Goal: Task Accomplishment & Management: Manage account settings

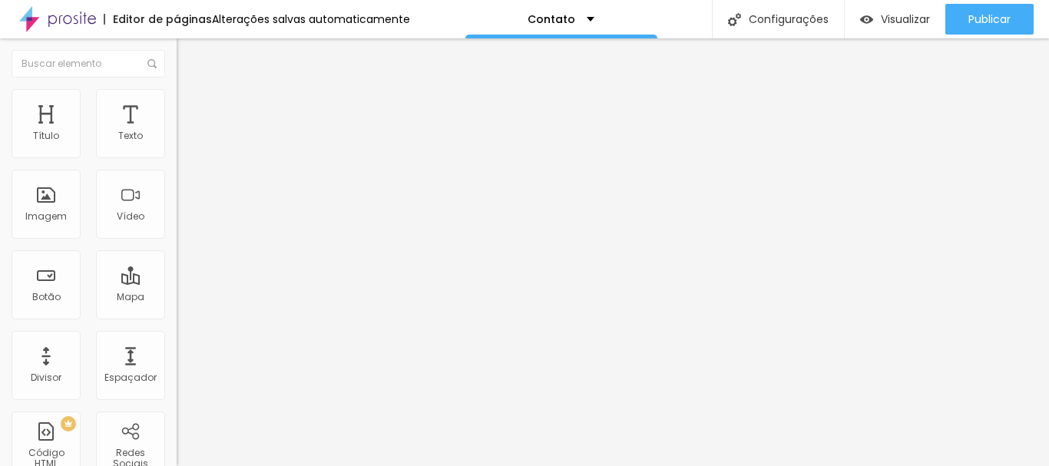
click at [177, 144] on input "[STREET_ADDRESS]" at bounding box center [269, 136] width 184 height 15
type input "[STREET_ADDRESS][PERSON_NAME]"
click at [177, 48] on button "Editar nulo" at bounding box center [265, 55] width 177 height 35
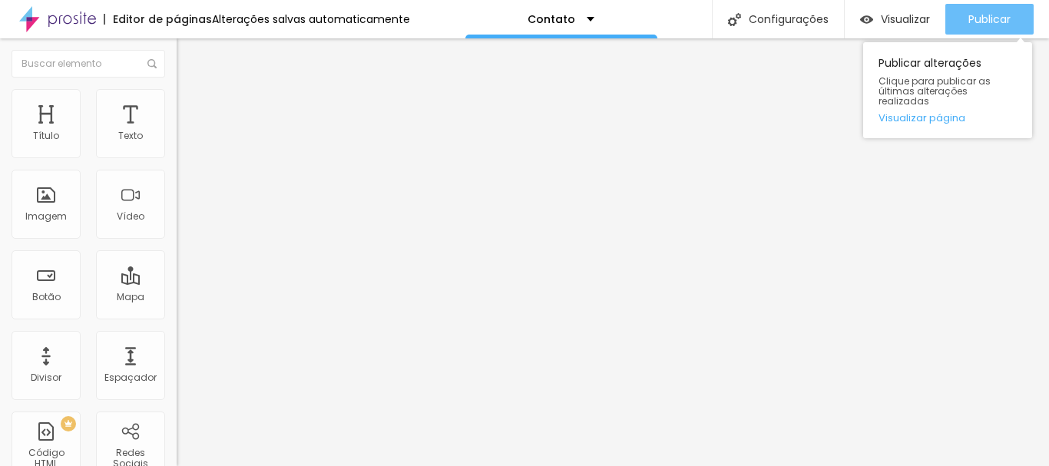
click at [972, 16] on font "Publicar" at bounding box center [989, 19] width 42 height 15
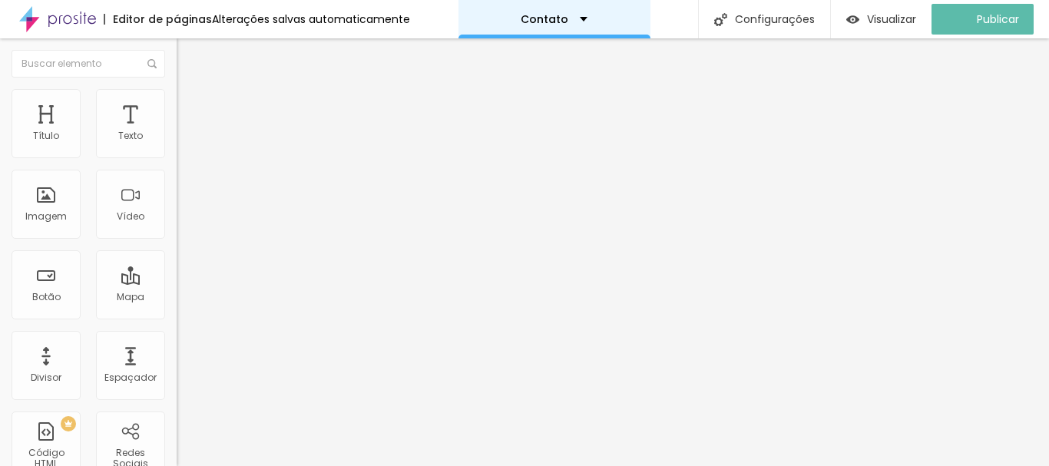
click at [574, 21] on div "Contato" at bounding box center [554, 19] width 67 height 11
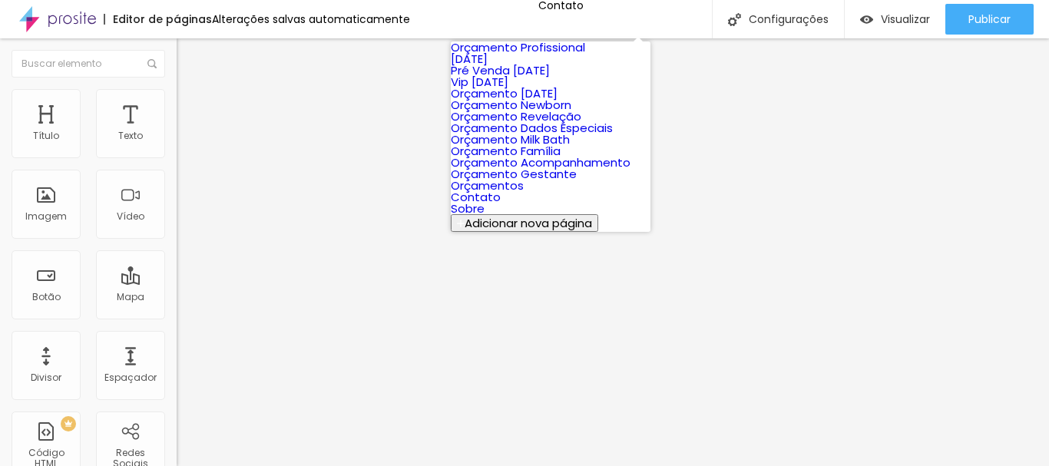
scroll to position [264, 0]
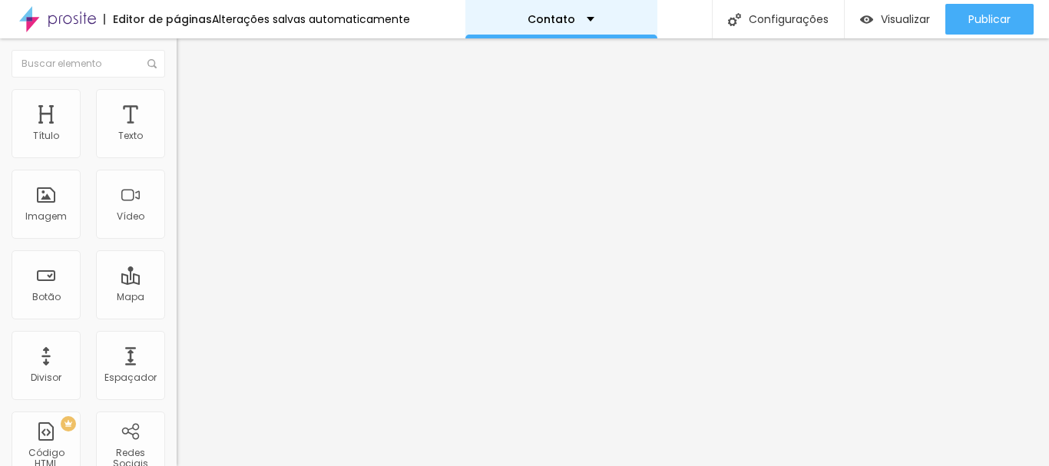
click at [579, 16] on div "Contato" at bounding box center [561, 19] width 67 height 11
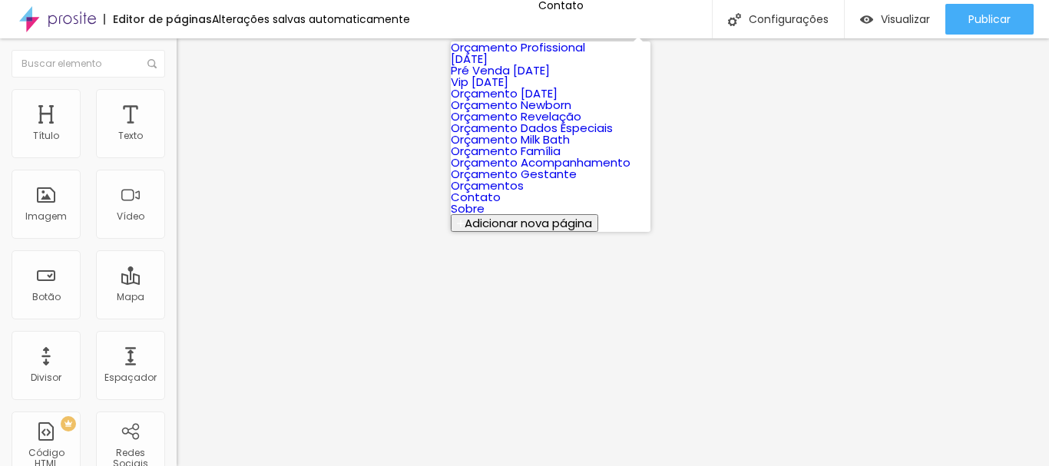
click at [485, 217] on link "Sobre" at bounding box center [468, 208] width 34 height 16
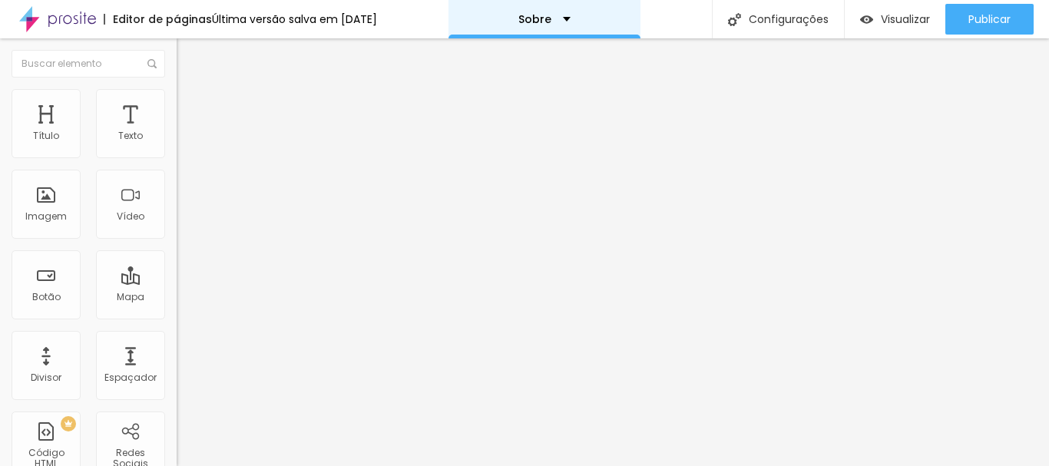
click at [568, 17] on div "Sobre" at bounding box center [544, 19] width 52 height 11
click at [583, 15] on div "Sobre" at bounding box center [544, 19] width 192 height 38
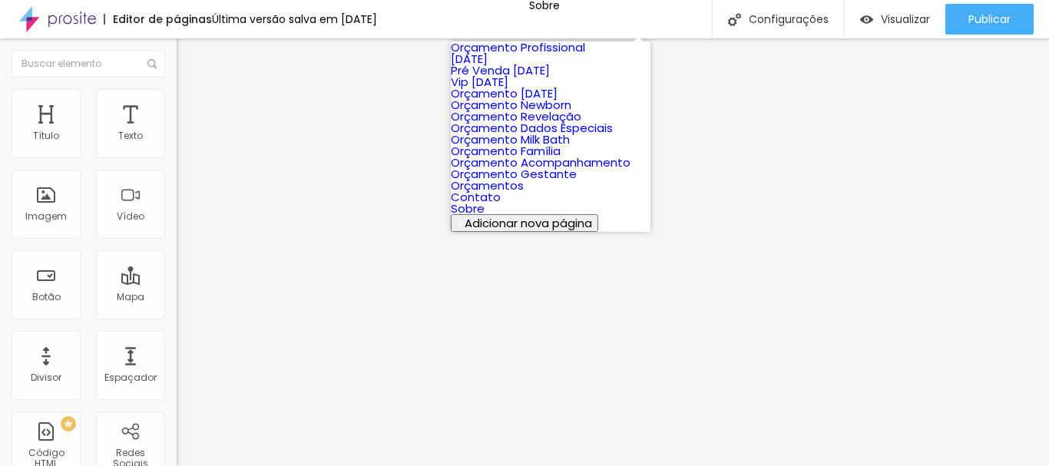
scroll to position [264, 0]
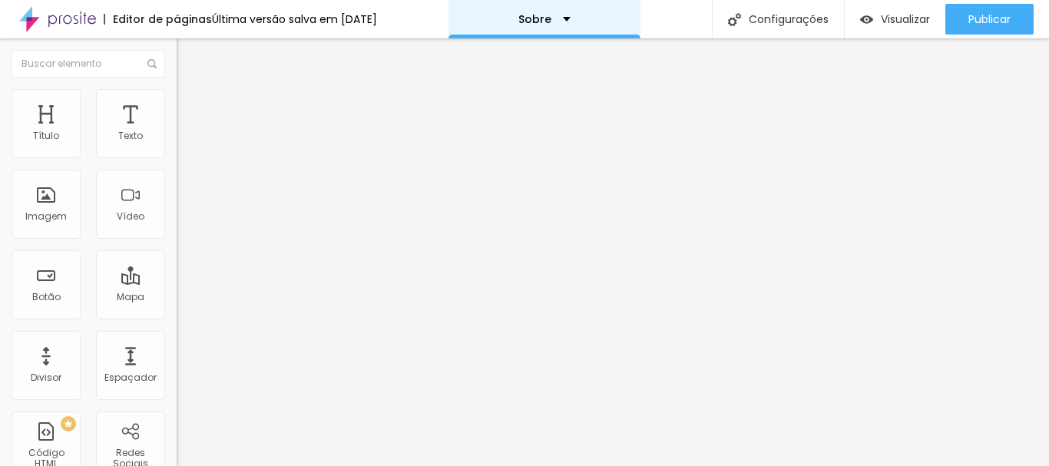
click at [563, 15] on div "Sobre" at bounding box center [544, 19] width 52 height 11
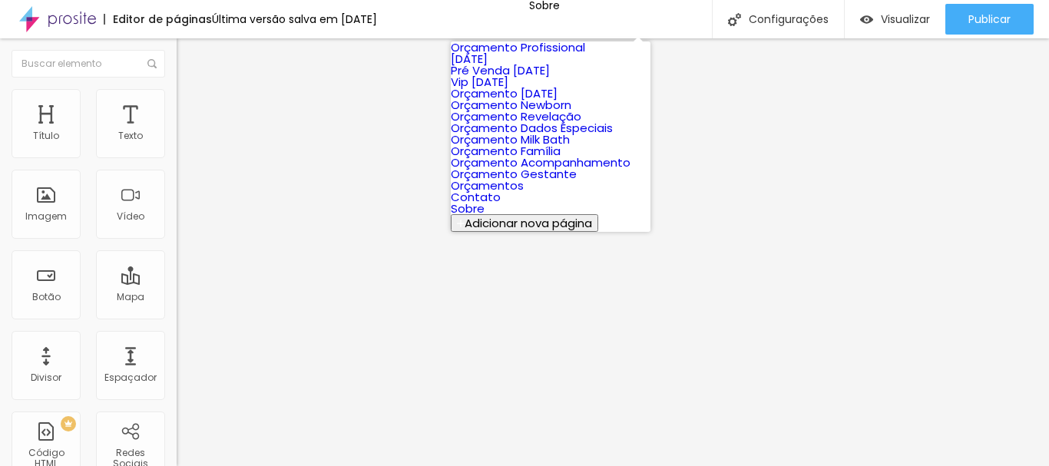
click at [524, 194] on link "Orçamentos" at bounding box center [487, 185] width 73 height 16
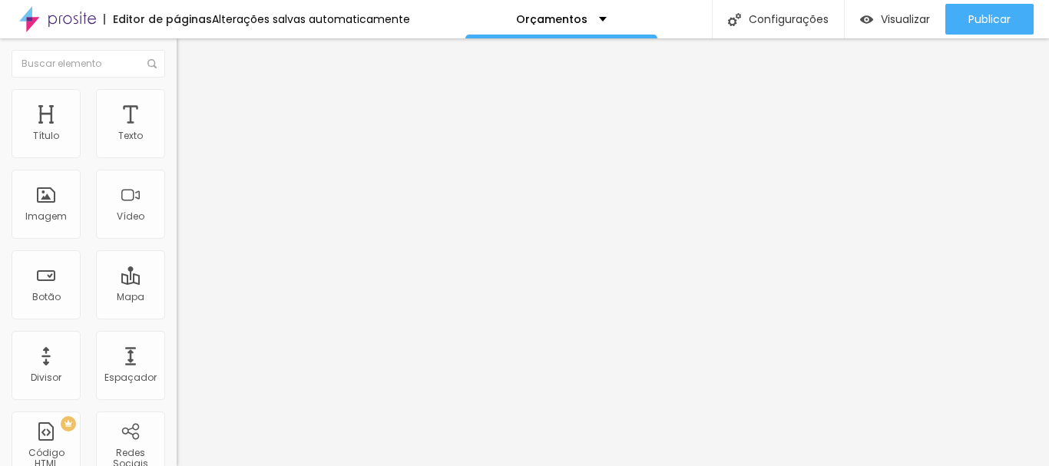
click at [186, 132] on font "Trocar imagem" at bounding box center [223, 125] width 74 height 13
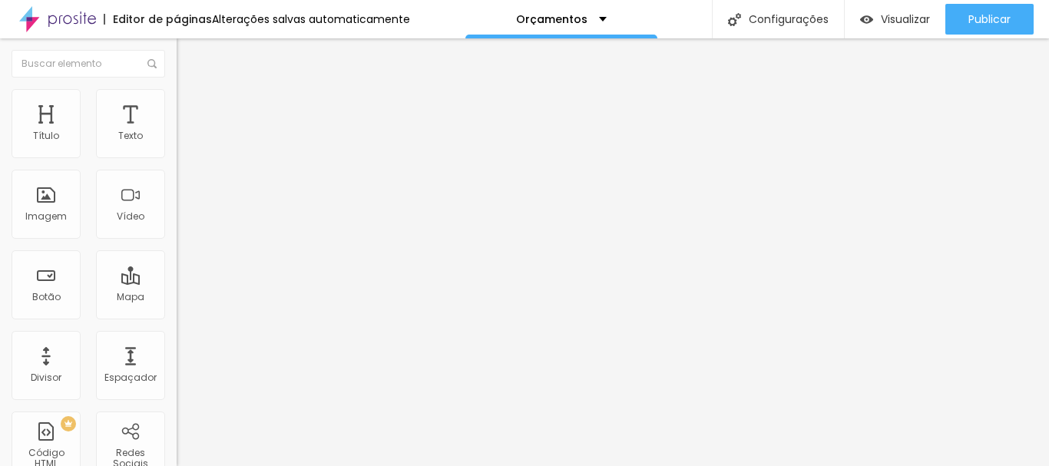
click at [319, 465] on div "Subindo 0/0 arquivos" at bounding box center [524, 470] width 1049 height 9
click at [186, 132] on font "Trocar imagem" at bounding box center [223, 125] width 74 height 13
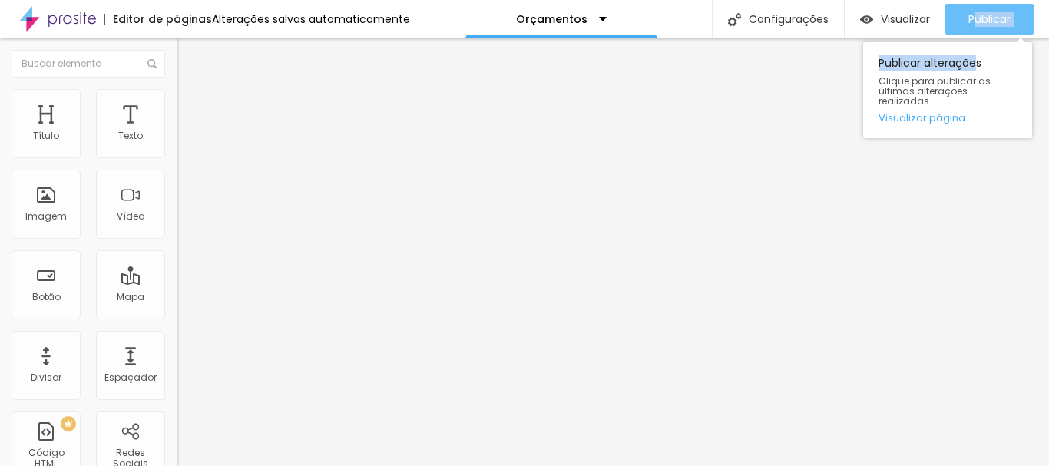
drag, startPoint x: 977, startPoint y: 35, endPoint x: 975, endPoint y: 21, distance: 14.0
click at [975, 21] on div "Publicar Publicar alterações Clique para publicar as últimas alterações realiza…" at bounding box center [989, 19] width 88 height 38
click at [975, 21] on font "Publicar" at bounding box center [989, 19] width 42 height 15
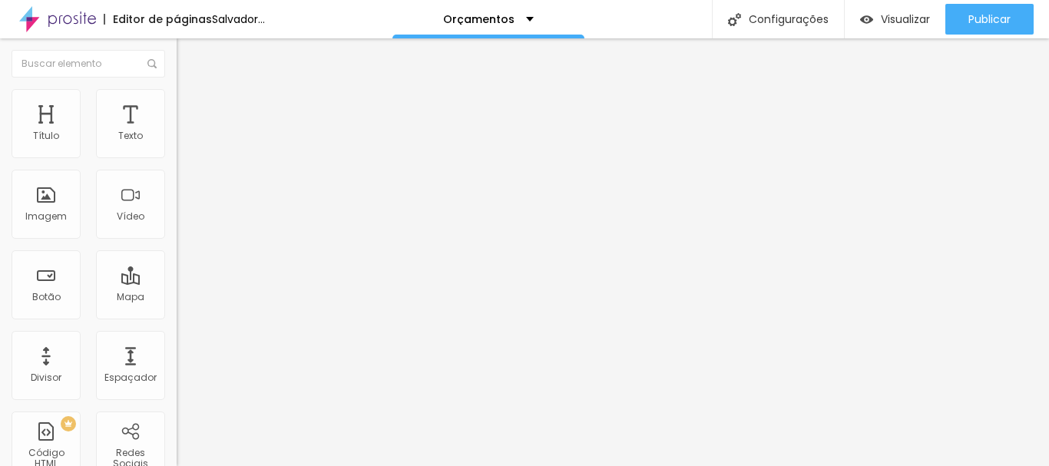
click at [186, 132] on font "Trocar imagem" at bounding box center [223, 125] width 74 height 13
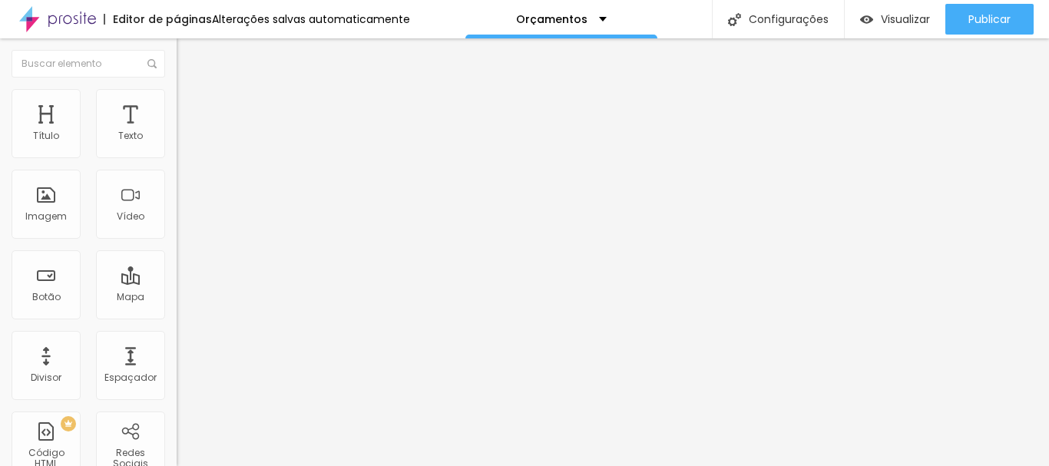
click at [177, 240] on span "Padrão 4:3" at bounding box center [202, 233] width 51 height 13
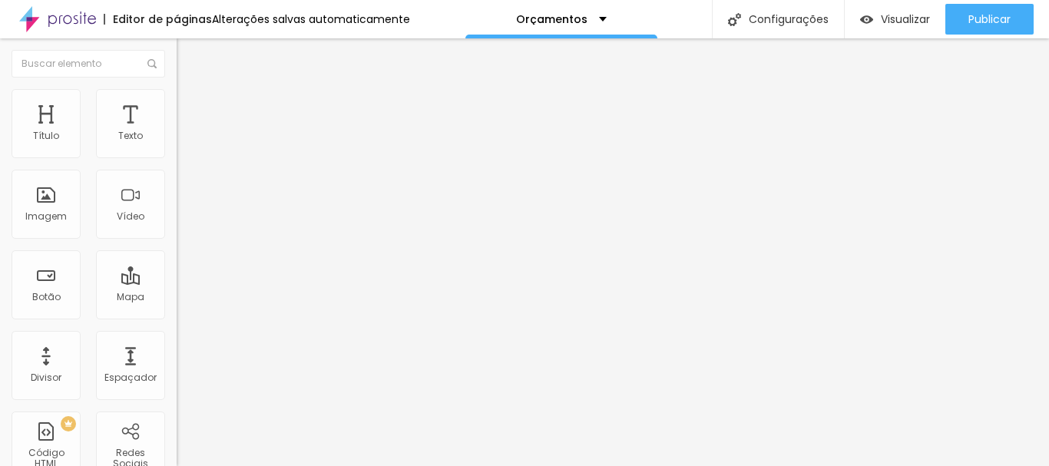
click at [177, 194] on img at bounding box center [182, 189] width 11 height 11
click at [177, 207] on img at bounding box center [182, 201] width 11 height 11
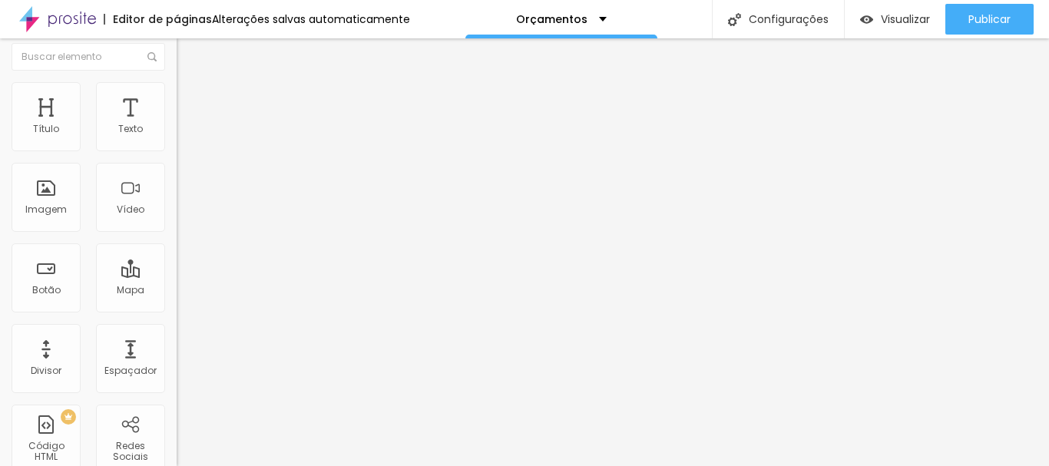
scroll to position [9, 0]
click at [177, 231] on span "Padrão 4:3" at bounding box center [202, 224] width 51 height 13
click at [177, 273] on font "Original" at bounding box center [195, 266] width 37 height 13
click at [177, 259] on font "Quadrado" at bounding box center [202, 252] width 50 height 13
click at [177, 250] on font "Padrão" at bounding box center [194, 243] width 35 height 13
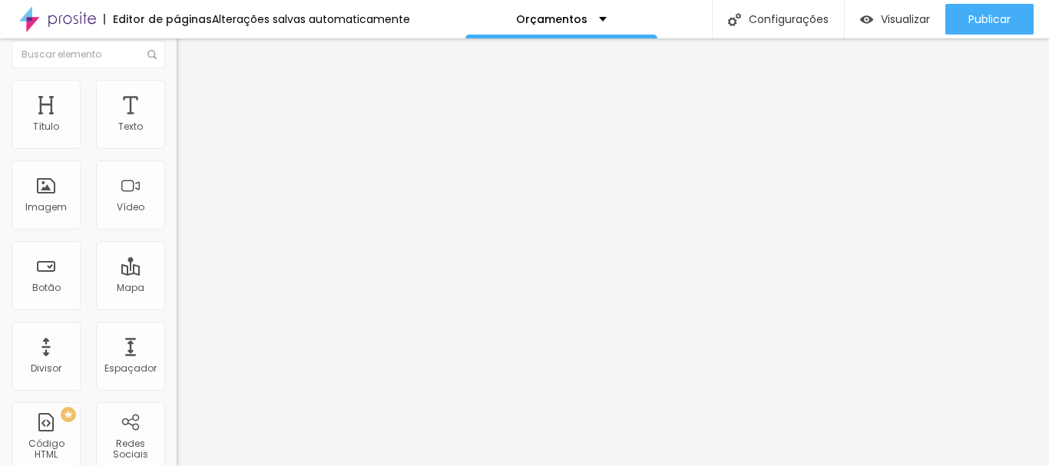
click at [186, 123] on font "Trocar imagem" at bounding box center [223, 116] width 74 height 13
drag, startPoint x: 103, startPoint y: 148, endPoint x: 108, endPoint y: 174, distance: 26.5
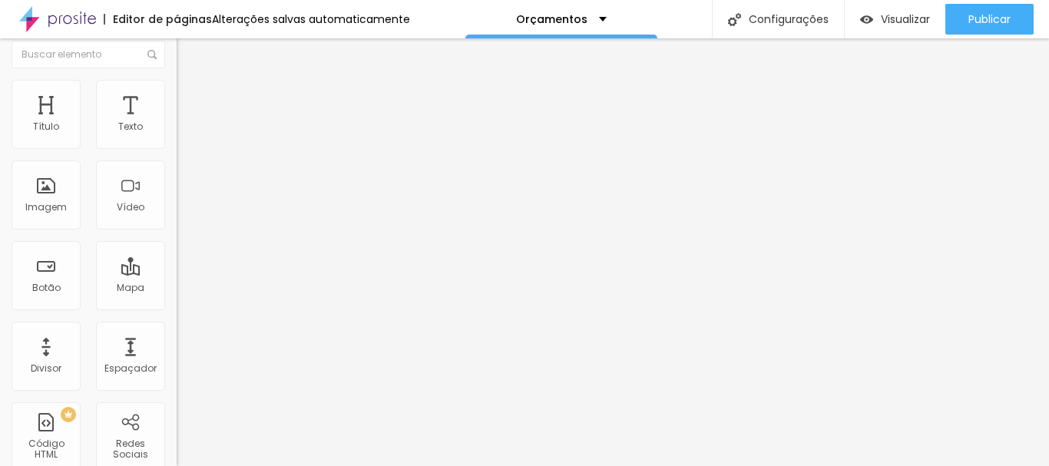
click at [177, 121] on div "Trocar imagem" at bounding box center [265, 116] width 177 height 11
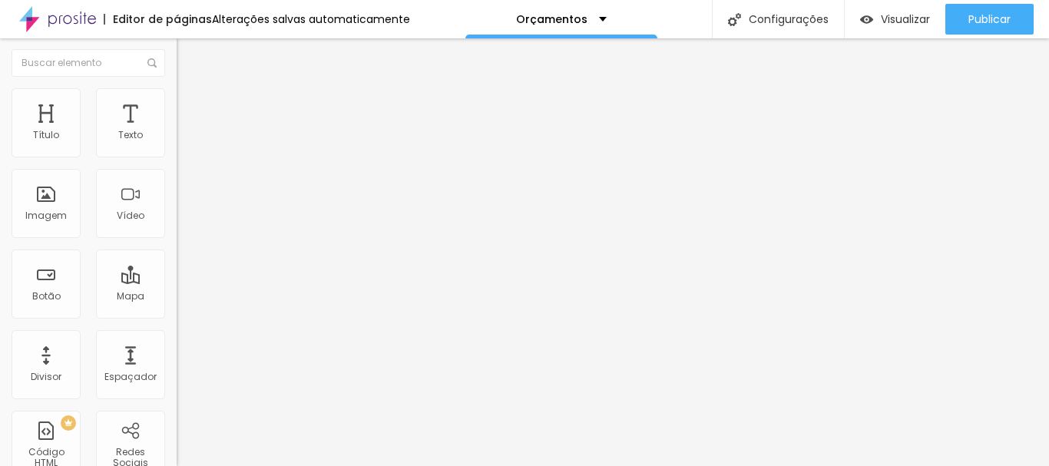
scroll to position [0, 0]
click at [177, 91] on li "Estilo" at bounding box center [265, 96] width 177 height 15
type input "95"
type input "90"
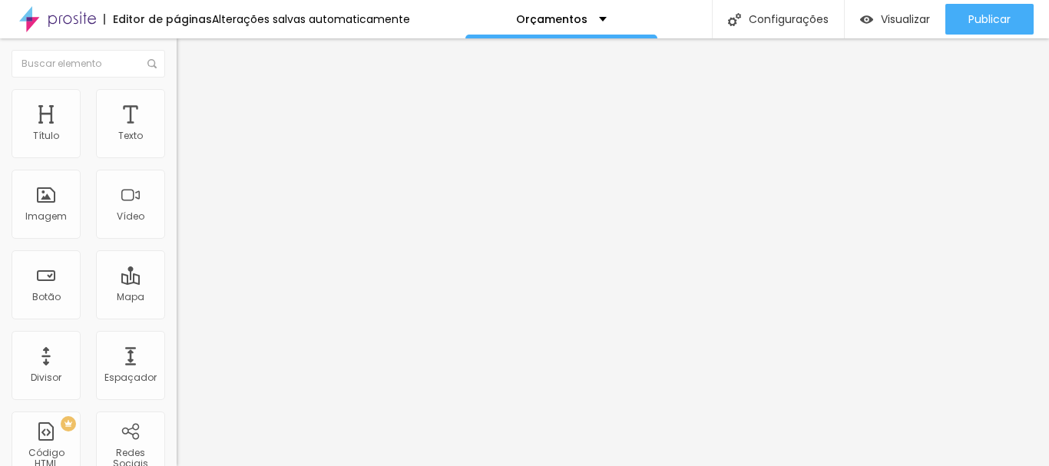
type input "90"
type input "65"
type input "60"
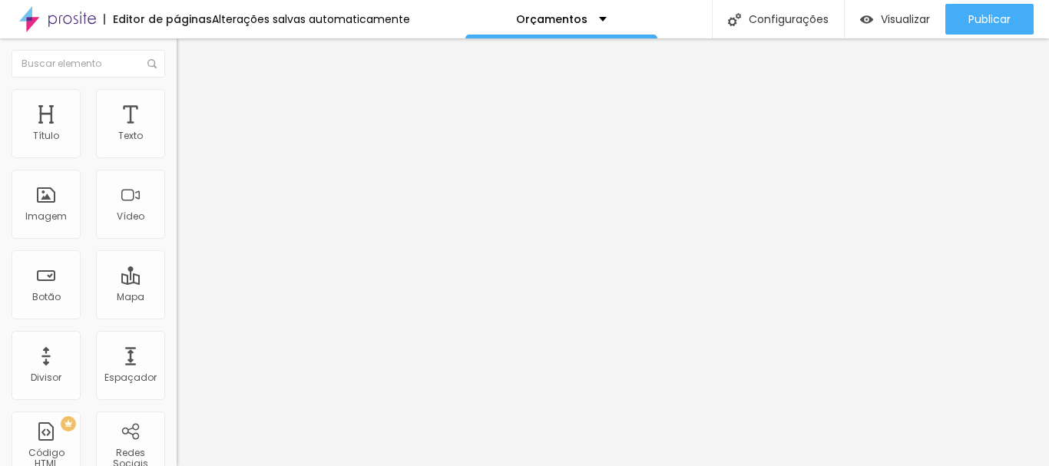
type input "55"
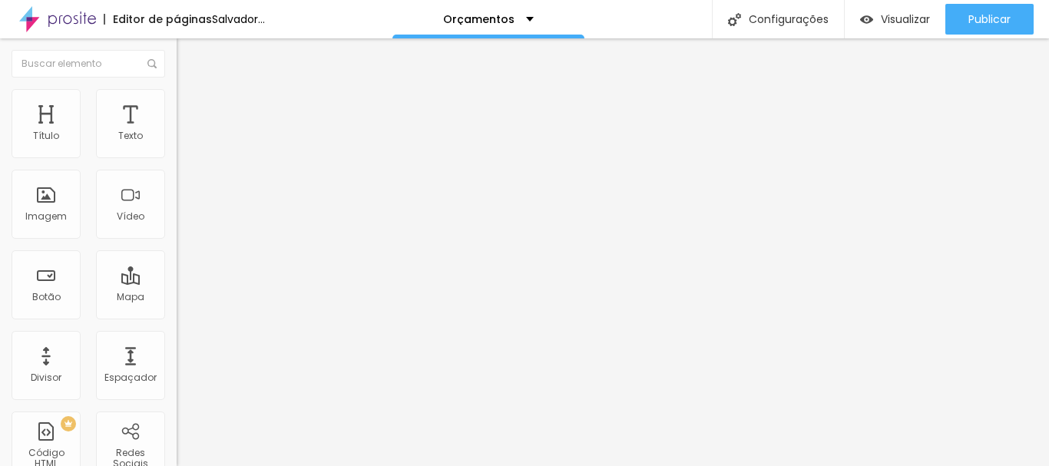
type input "60"
type input "65"
type input "80"
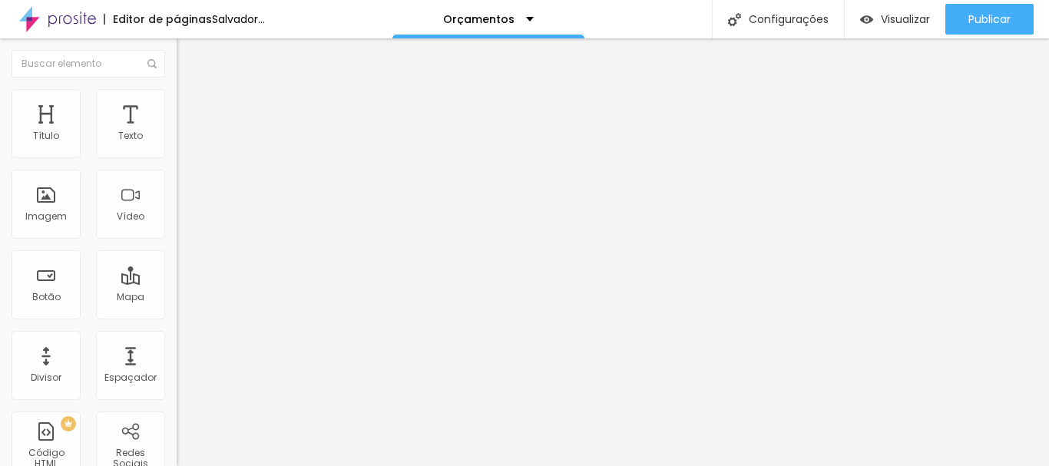
type input "80"
type input "90"
type input "95"
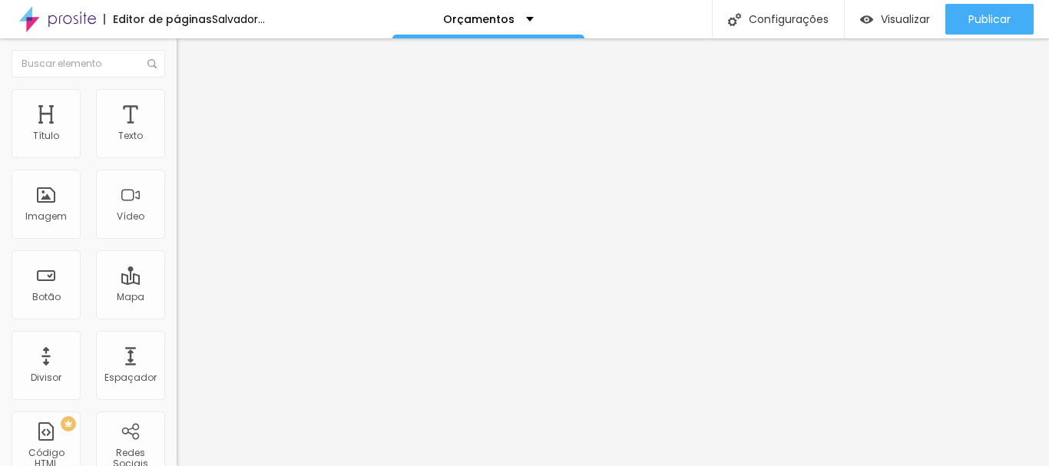
type input "100"
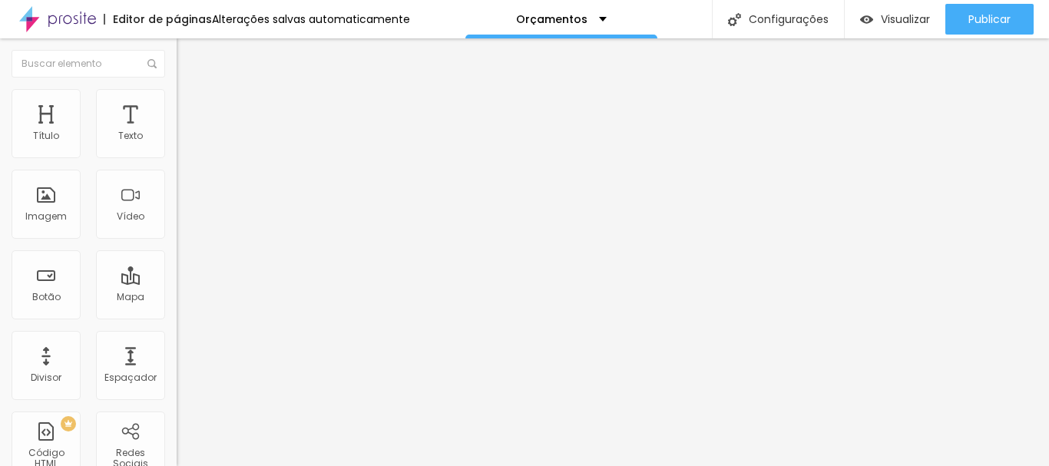
drag, startPoint x: 156, startPoint y: 162, endPoint x: 235, endPoint y: 170, distance: 79.6
click at [235, 157] on input "range" at bounding box center [226, 151] width 99 height 12
click at [190, 109] on font "Avançado" at bounding box center [215, 114] width 51 height 13
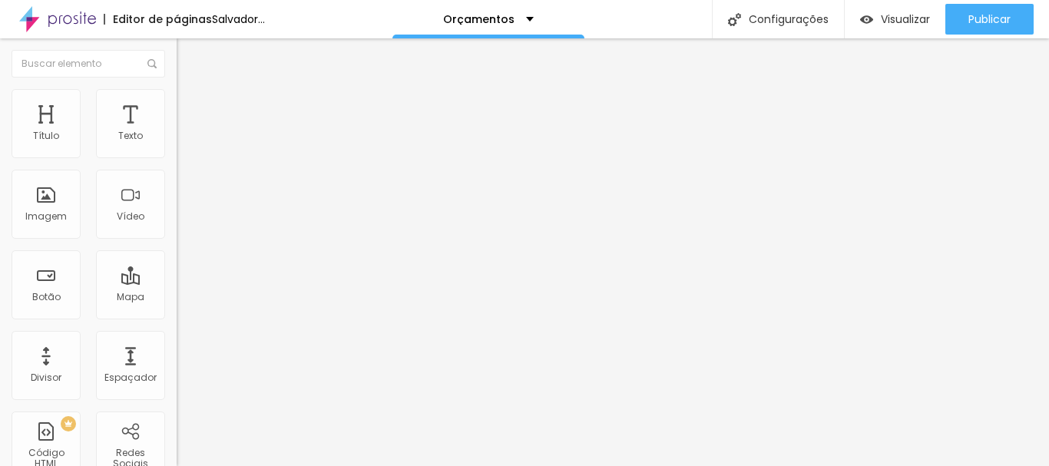
type input "7"
type input "6"
type input "5"
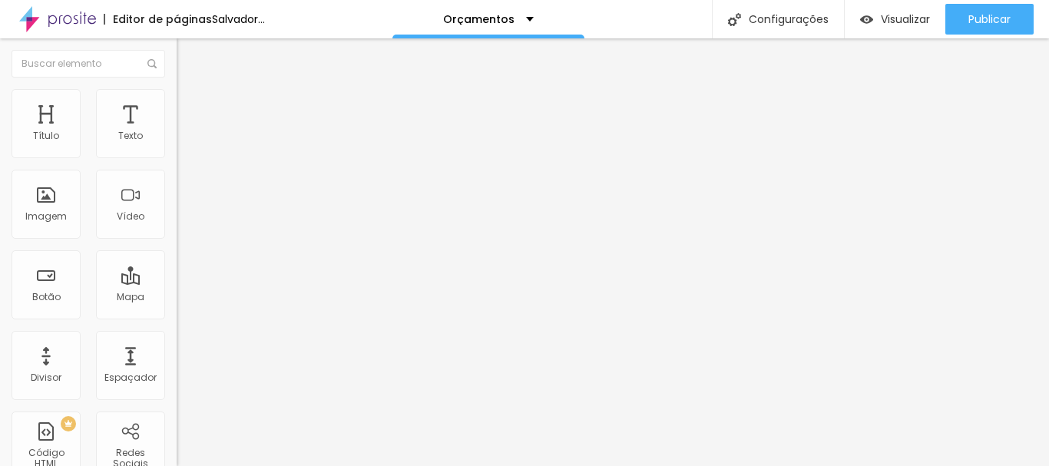
type input "5"
type input "4"
type input "3"
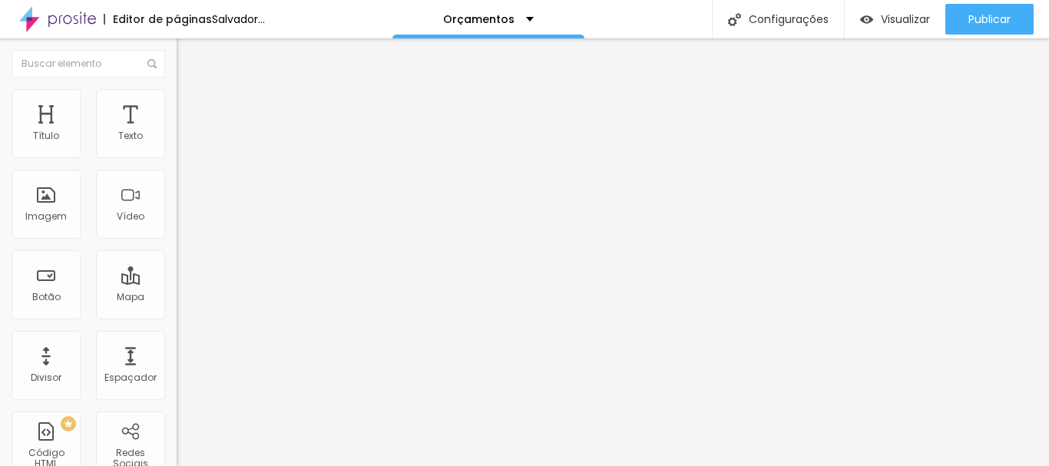
type input "1"
type input "0"
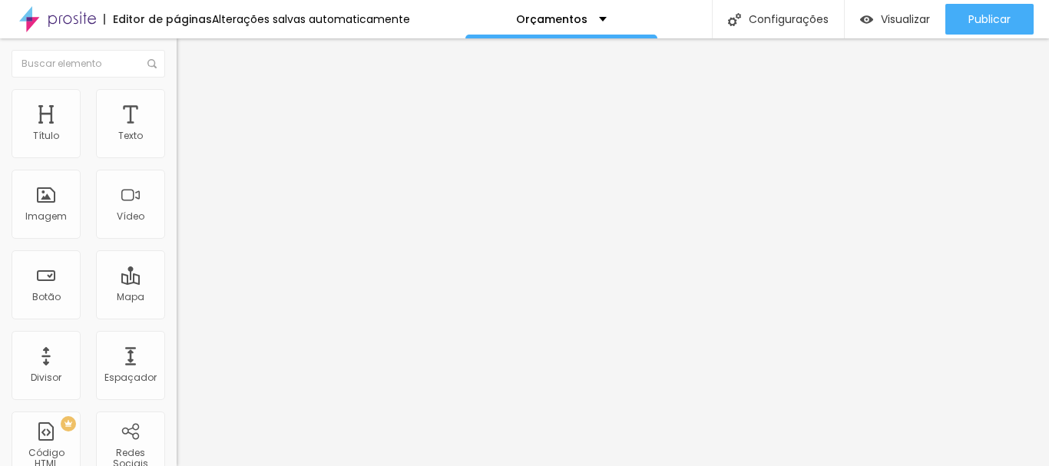
drag, startPoint x: 42, startPoint y: 150, endPoint x: 33, endPoint y: 150, distance: 9.2
click at [177, 298] on input "range" at bounding box center [226, 304] width 99 height 12
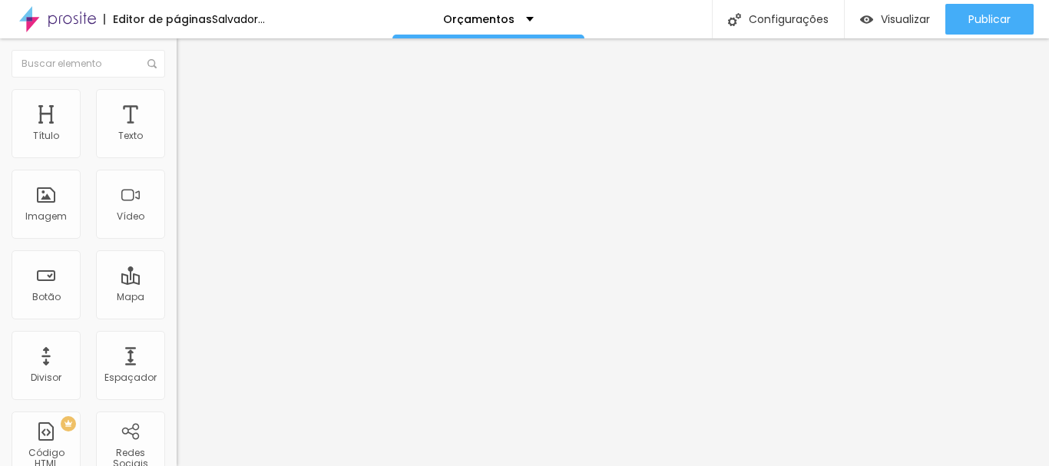
type input "1"
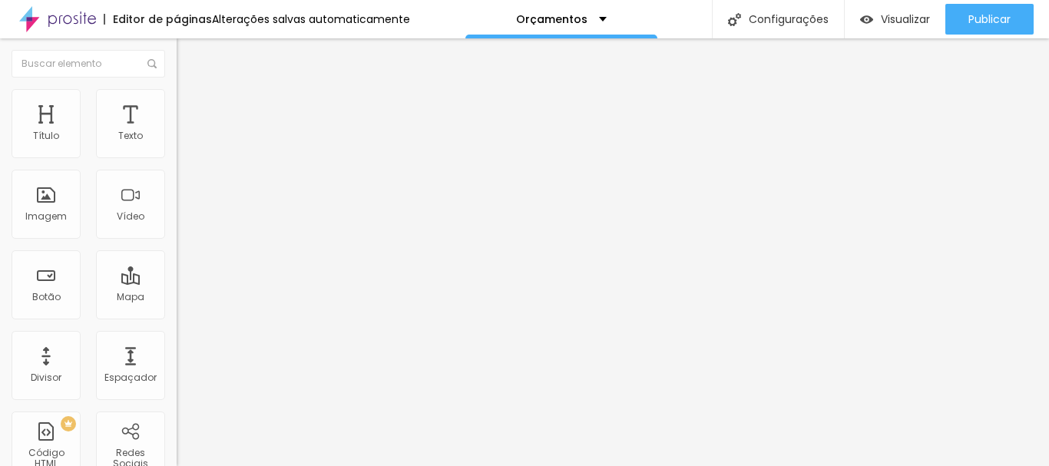
type input "2"
type input "3"
type input "4"
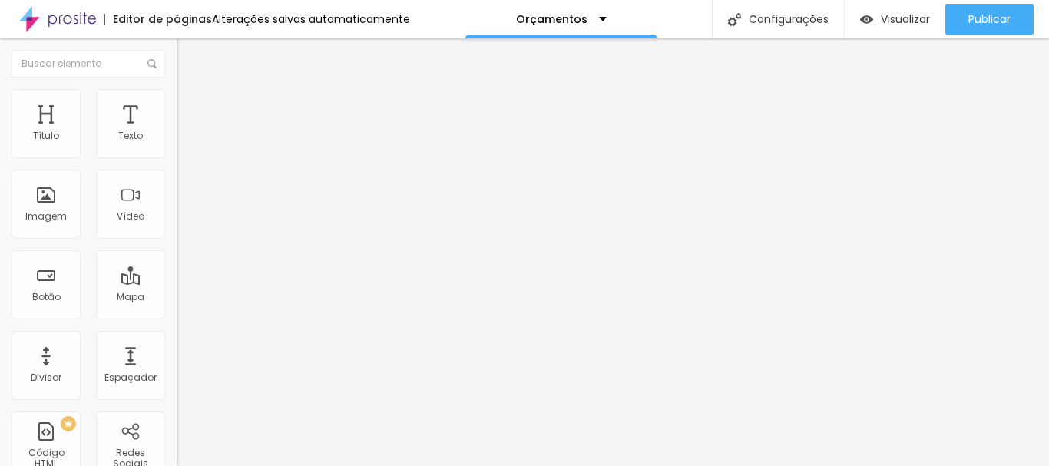
type input "4"
type input "5"
type input "6"
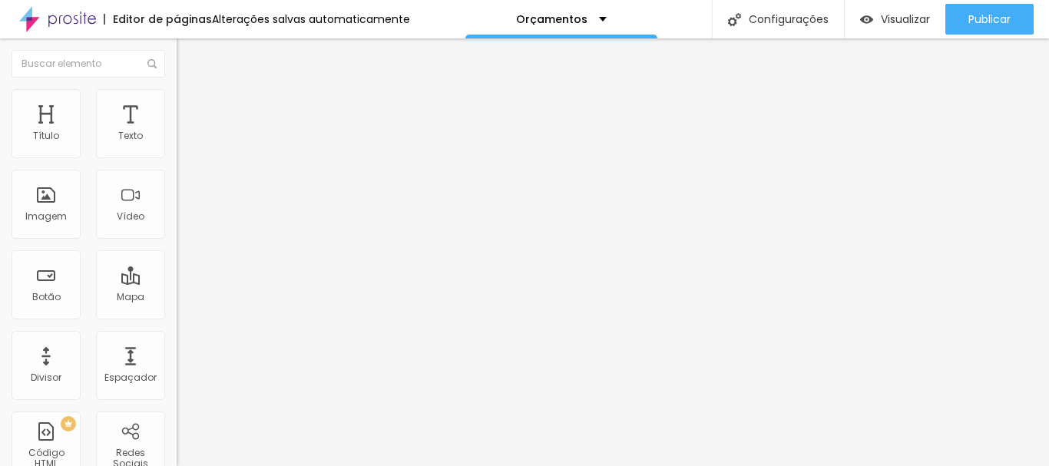
type input "7"
type input "8"
type input "9"
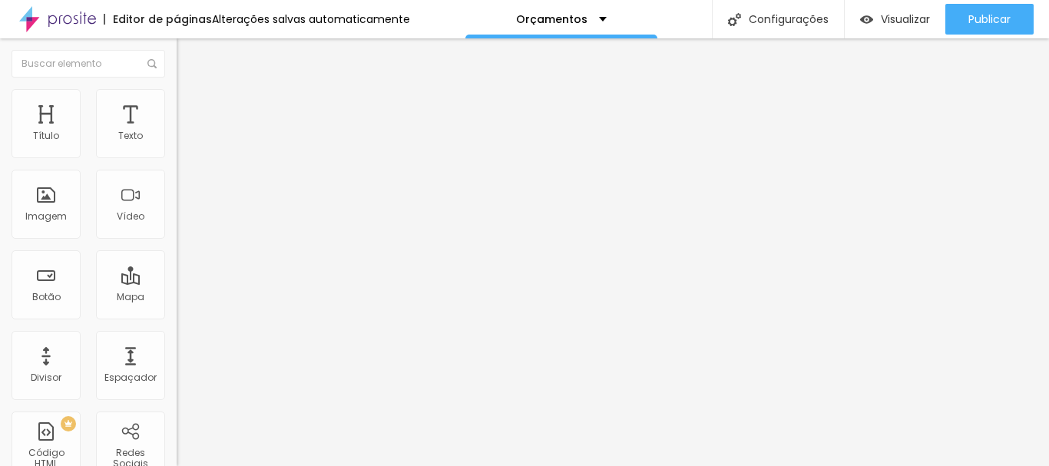
type input "9"
type input "10"
type input "11"
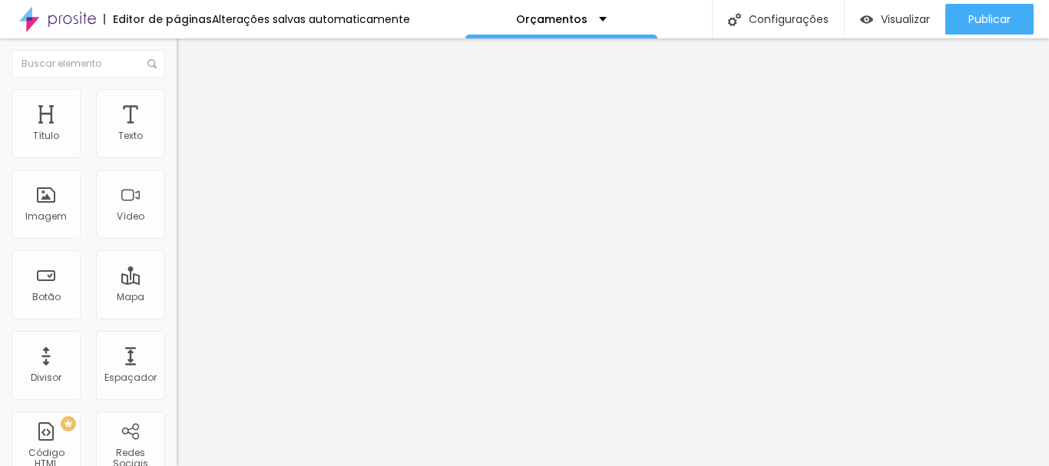
type input "10"
drag, startPoint x: 33, startPoint y: 151, endPoint x: 44, endPoint y: 151, distance: 10.8
type input "10"
click at [177, 298] on input "range" at bounding box center [226, 304] width 99 height 12
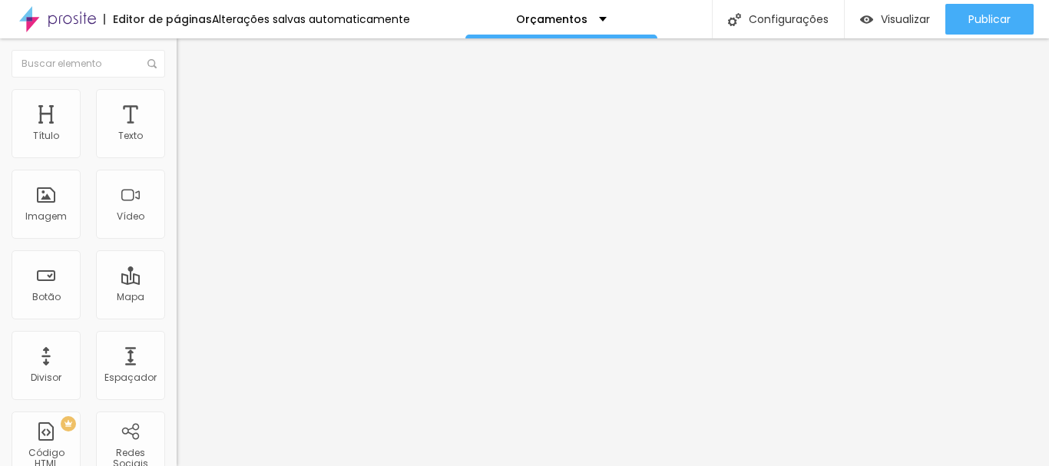
click at [190, 104] on font "Estilo" at bounding box center [202, 99] width 24 height 13
type input "5"
type input "11"
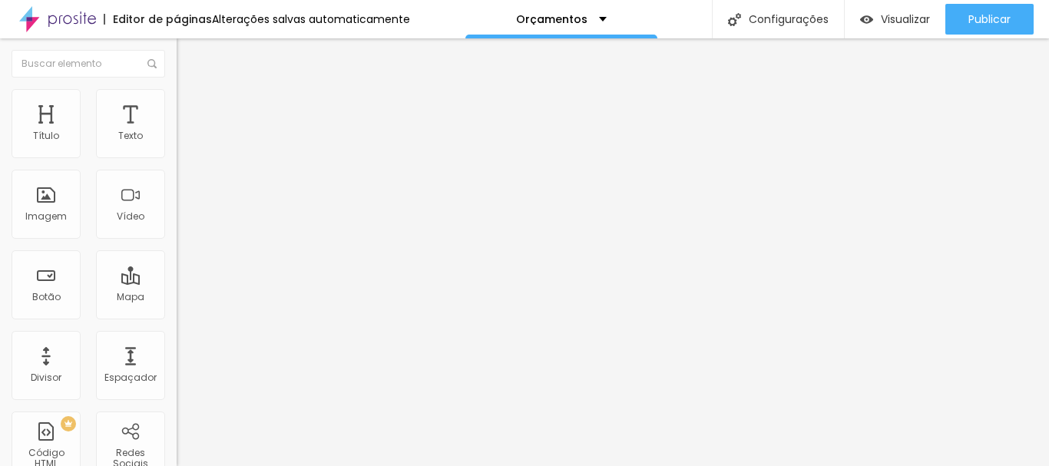
type input "16"
type input "20"
type input "23"
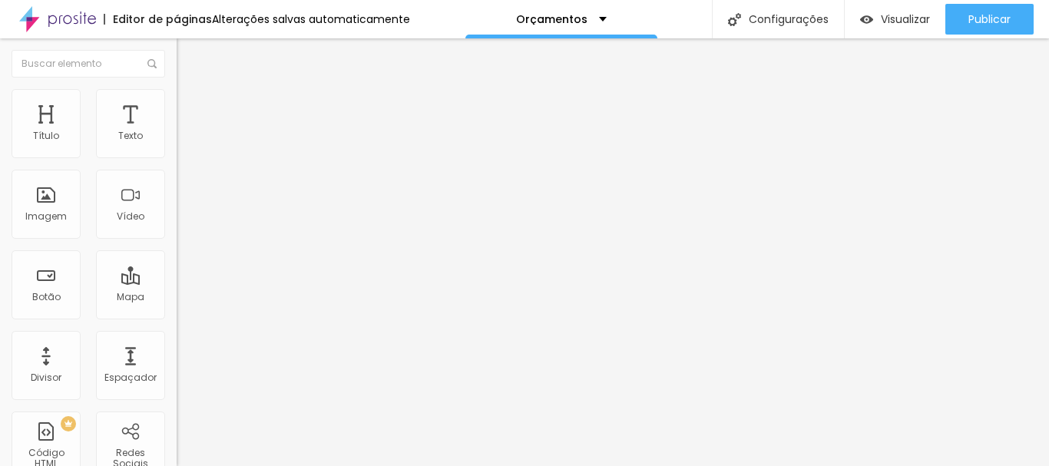
type input "23"
type input "26"
type input "30"
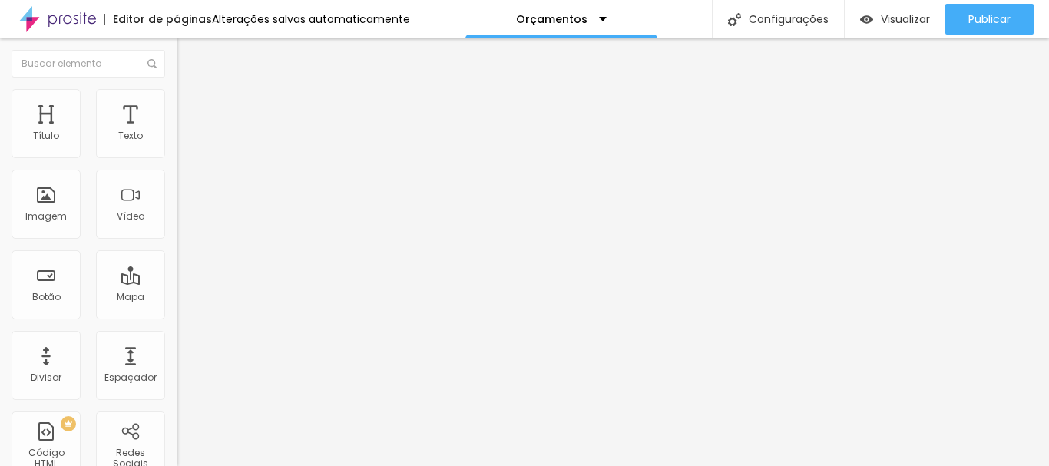
type input "35"
type input "36"
type input "41"
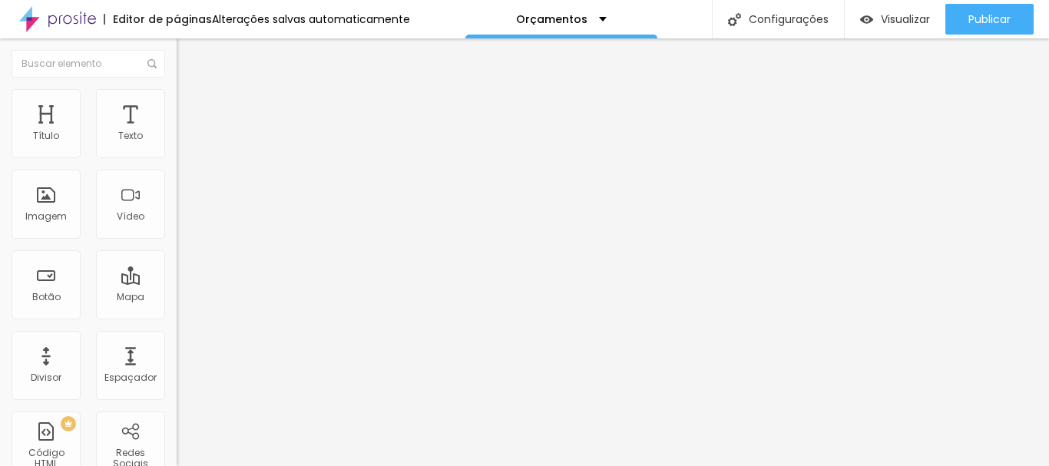
type input "41"
type input "43"
type input "44"
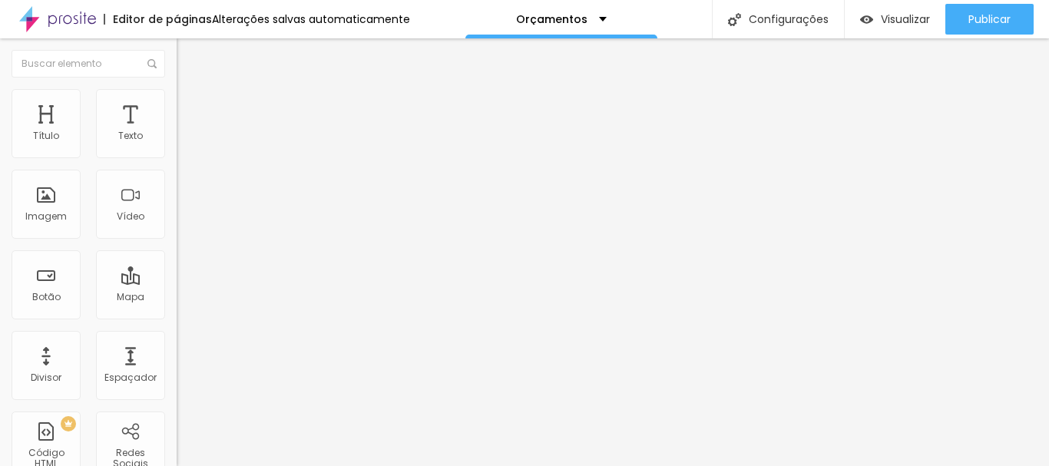
type input "48"
type input "49"
type input "48"
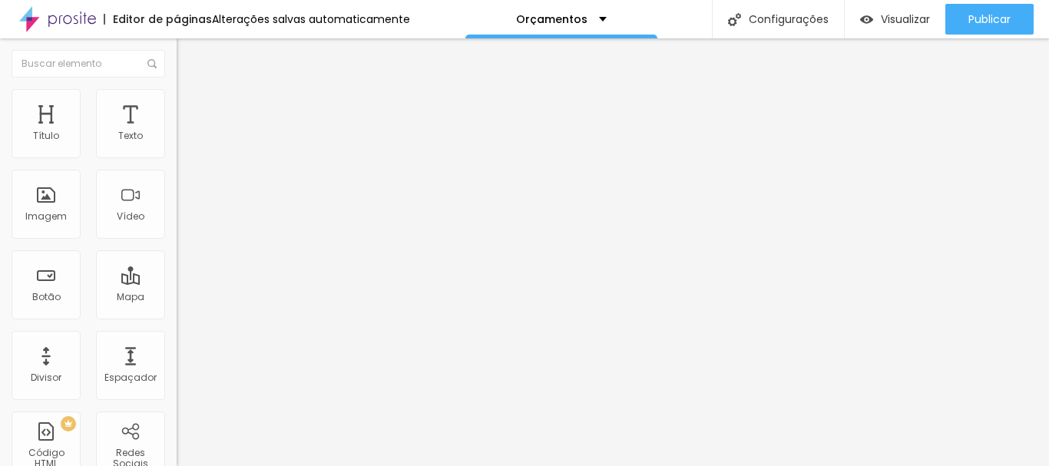
type input "48"
type input "46"
type input "44"
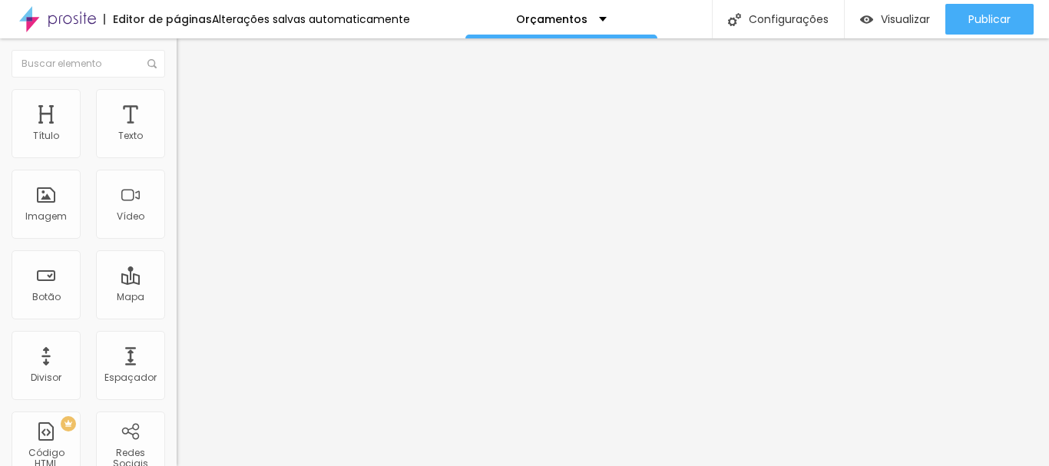
type input "43"
type input "41"
type input "39"
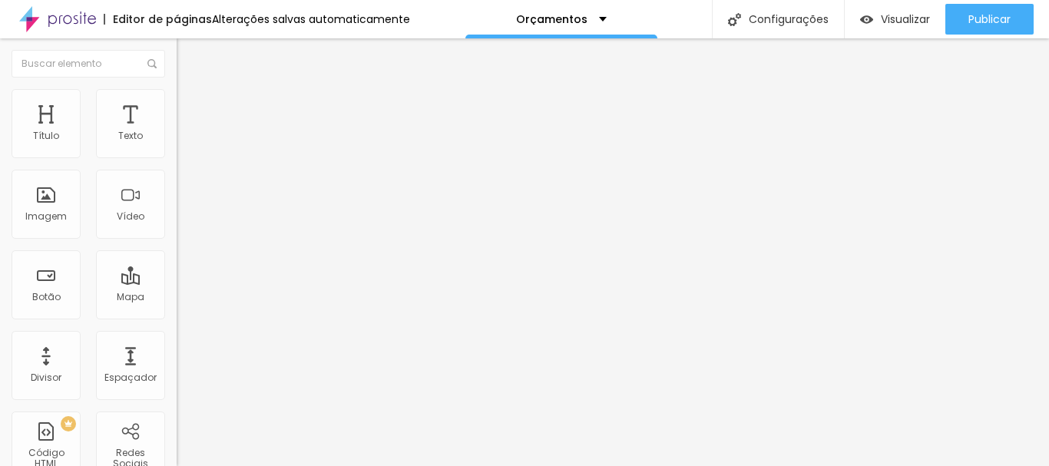
type input "39"
type input "36"
type input "35"
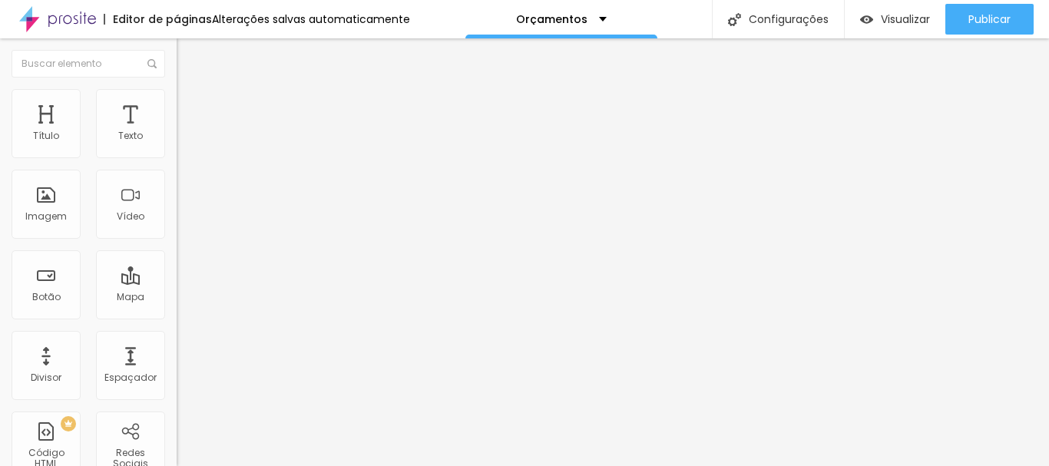
type input "31"
type input "30"
type input "26"
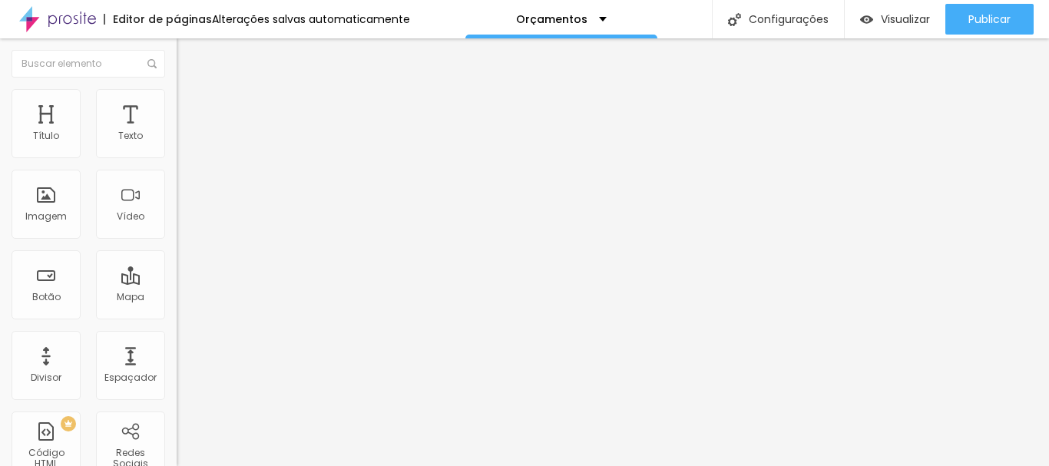
type input "26"
type input "21"
type input "18"
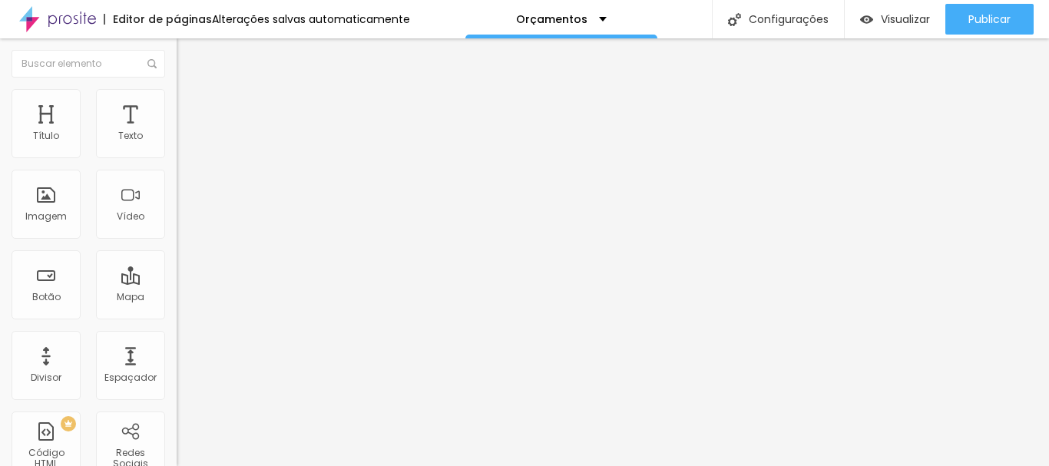
type input "15"
type input "11"
type input "8"
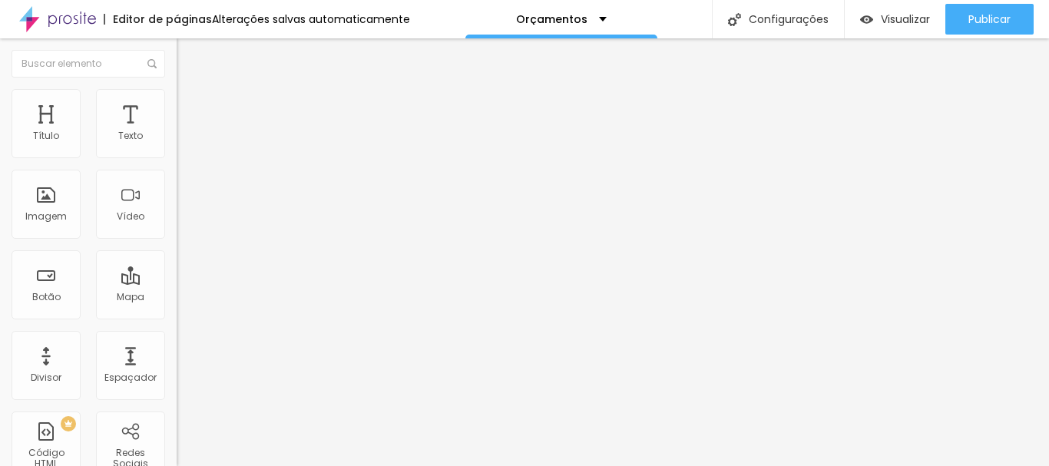
type input "8"
type input "7"
type input "0"
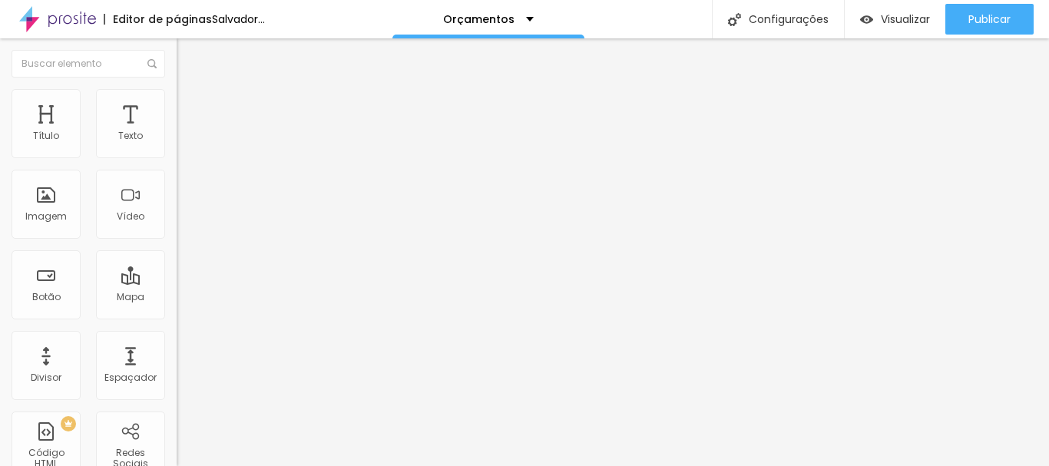
drag, startPoint x: 35, startPoint y: 195, endPoint x: 0, endPoint y: 189, distance: 35.1
click at [177, 337] on input "range" at bounding box center [226, 343] width 99 height 12
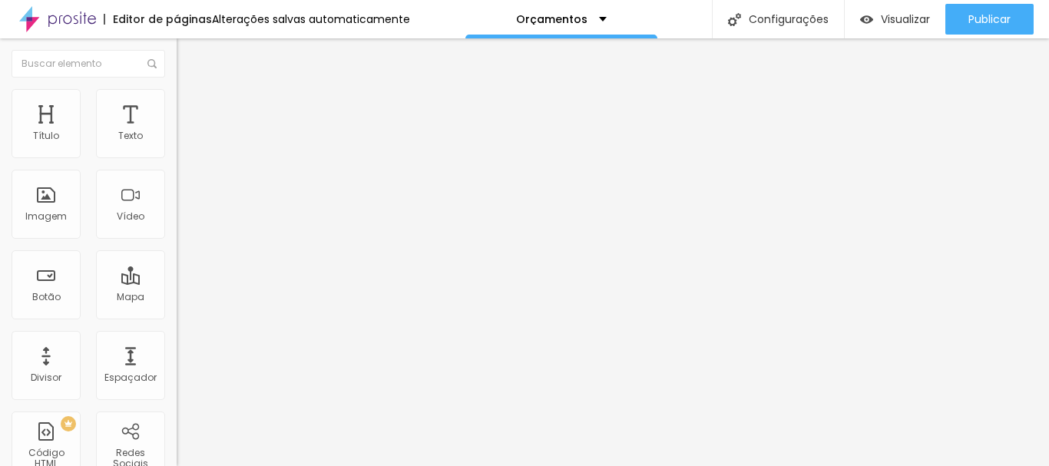
click at [190, 91] on font "Conteúdo" at bounding box center [214, 84] width 48 height 13
click at [186, 132] on font "Trocar imagem" at bounding box center [223, 125] width 74 height 13
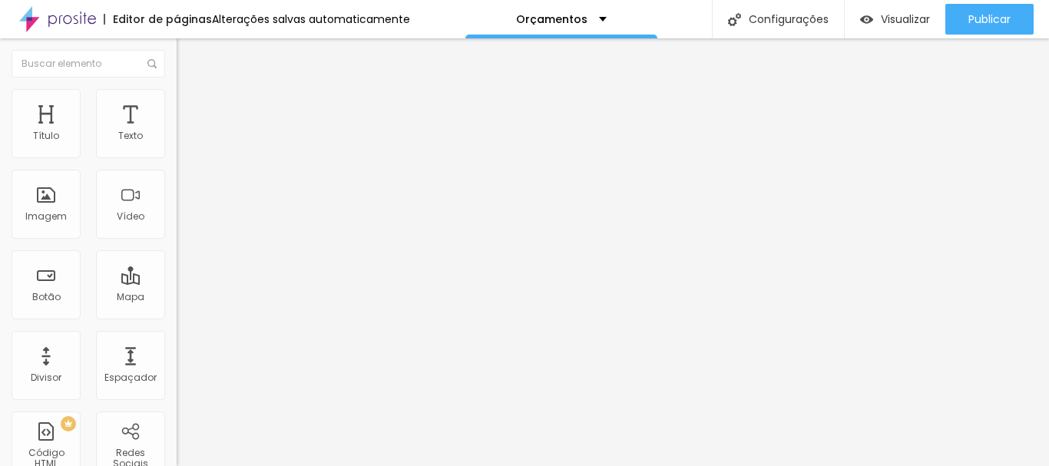
click at [177, 132] on span "Trocar imagem" at bounding box center [219, 125] width 84 height 13
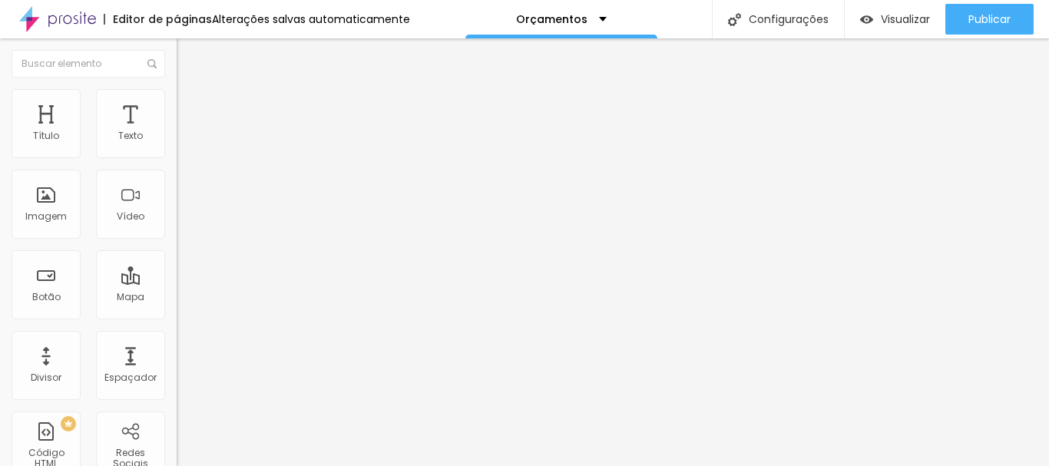
click at [177, 240] on span "Padrão 4:3" at bounding box center [202, 233] width 51 height 13
click at [186, 132] on font "Trocar imagem" at bounding box center [223, 125] width 74 height 13
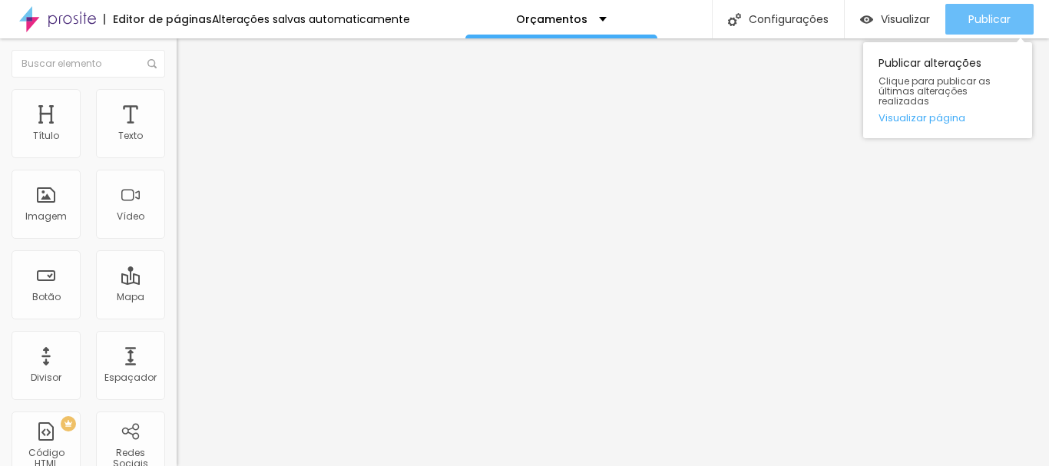
click at [991, 24] on font "Publicar" at bounding box center [989, 19] width 42 height 15
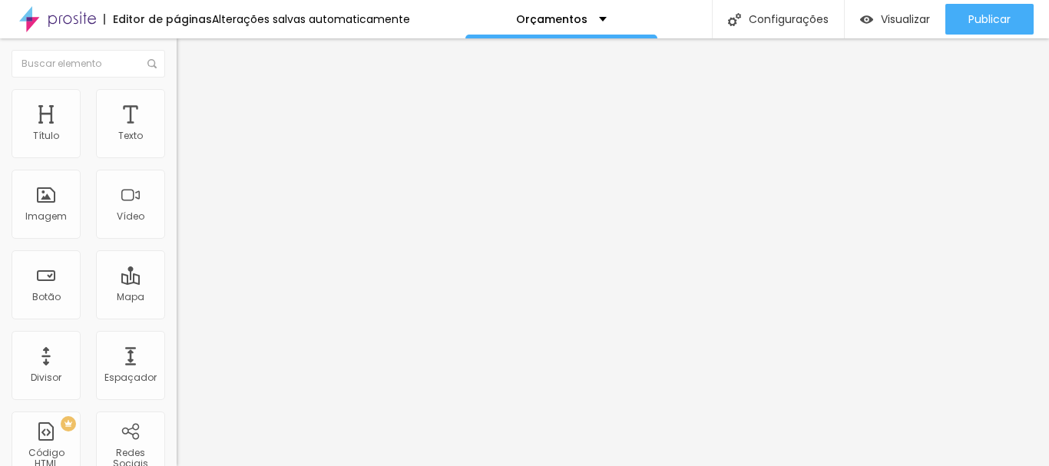
click at [186, 132] on font "Trocar imagem" at bounding box center [223, 125] width 74 height 13
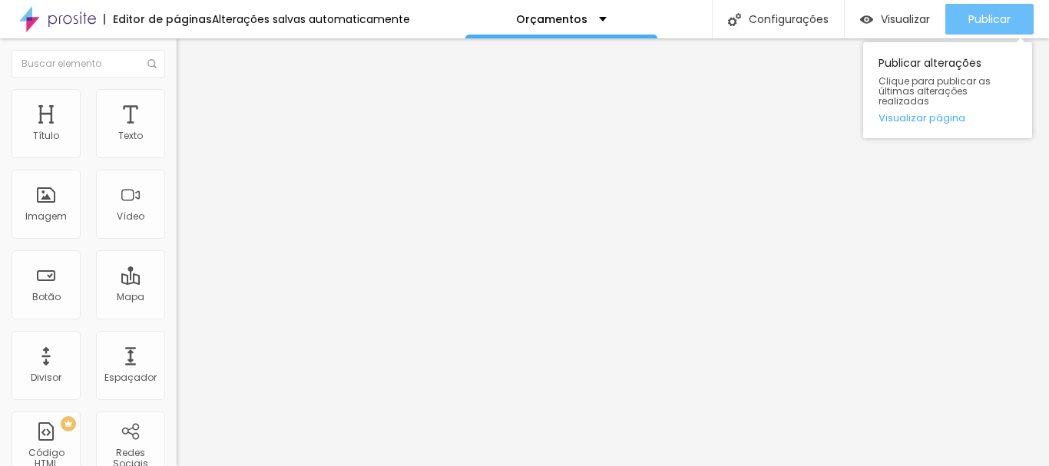
click at [991, 10] on div "Publicar" at bounding box center [989, 19] width 42 height 31
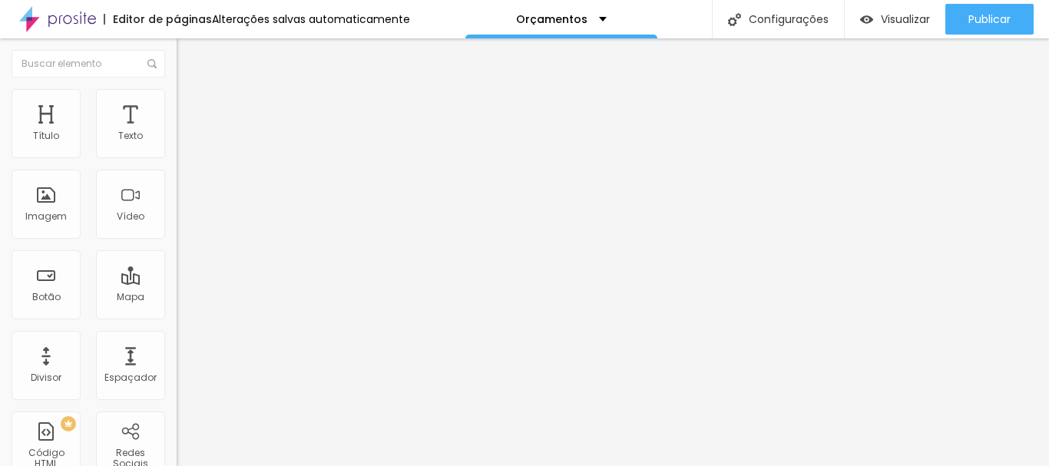
click at [186, 132] on font "Trocar imagem" at bounding box center [223, 125] width 74 height 13
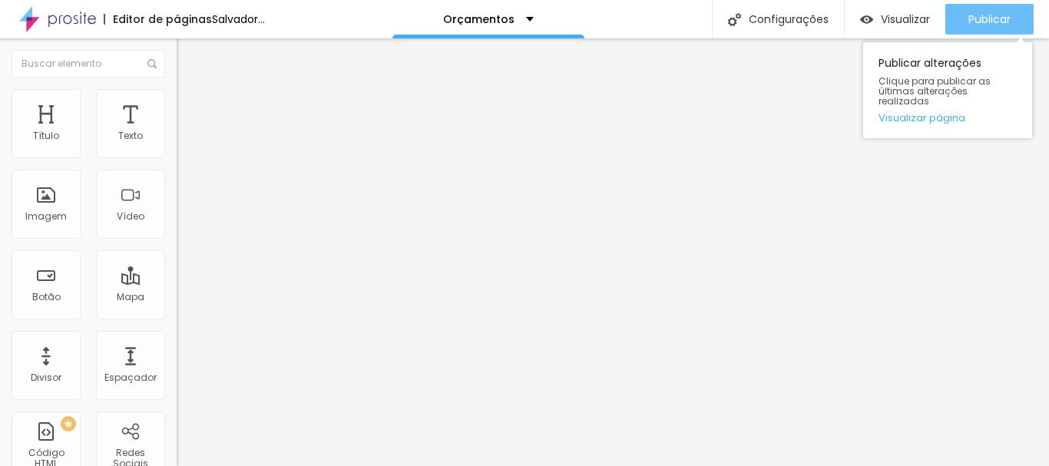
click at [968, 16] on font "Publicar" at bounding box center [989, 19] width 42 height 15
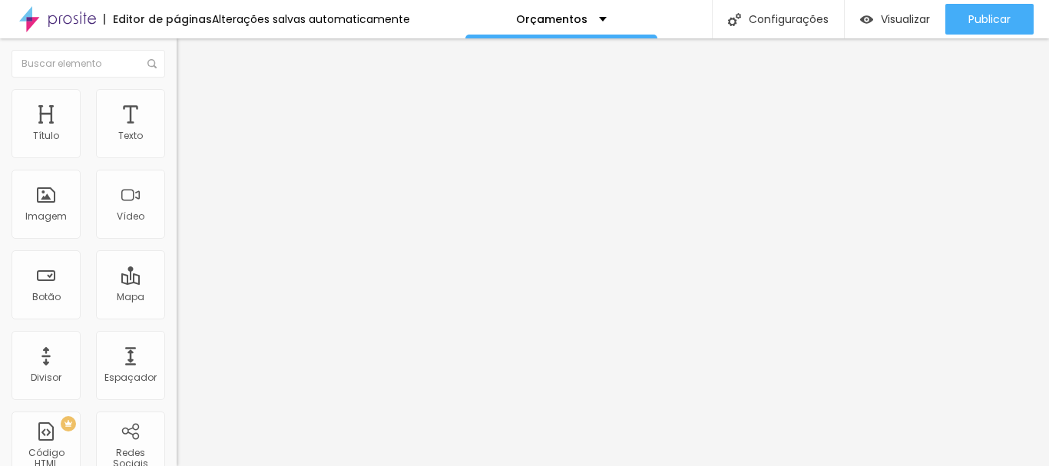
click at [186, 132] on font "Trocar imagem" at bounding box center [223, 125] width 74 height 13
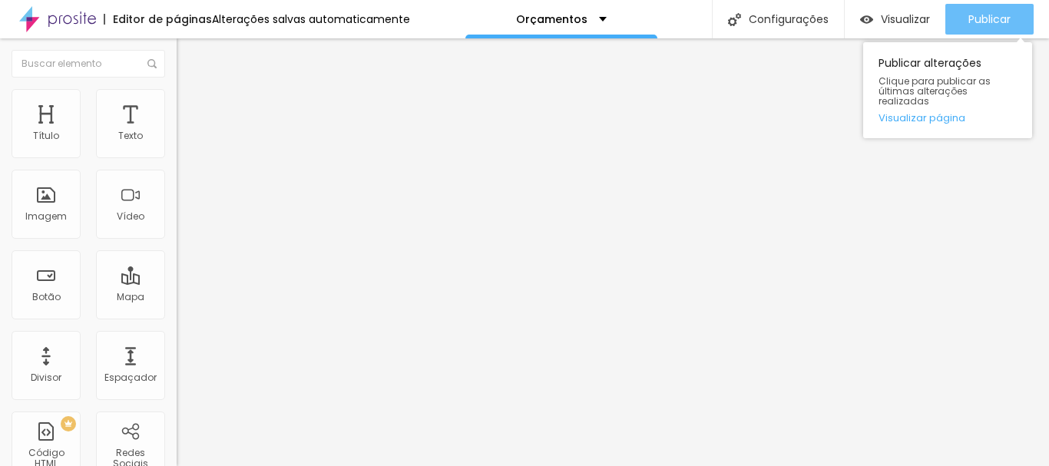
click at [970, 23] on font "Publicar" at bounding box center [989, 19] width 42 height 15
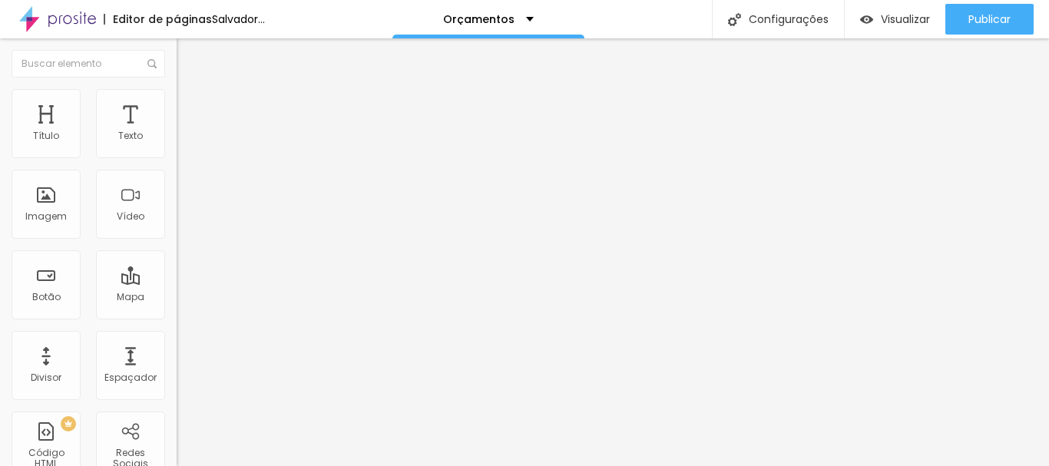
click at [186, 132] on font "Trocar imagem" at bounding box center [223, 125] width 74 height 13
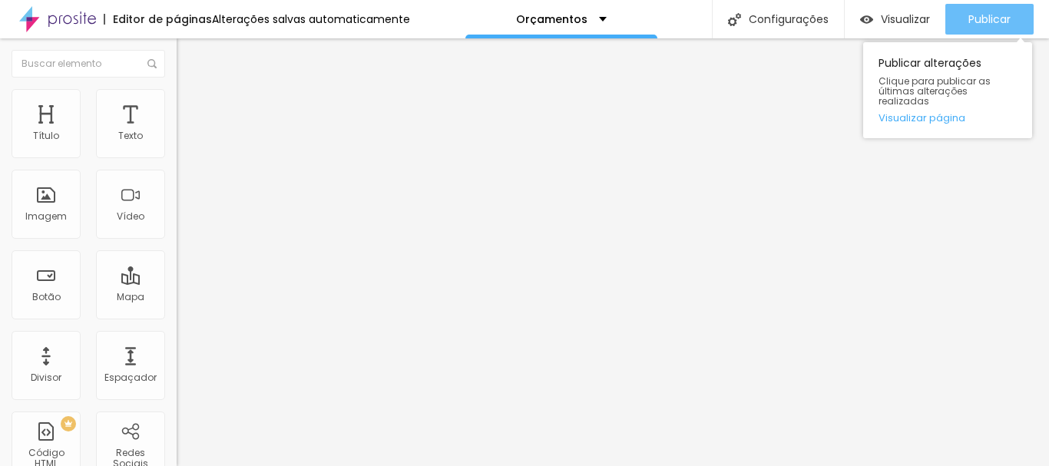
click at [979, 18] on font "Publicar" at bounding box center [989, 19] width 42 height 15
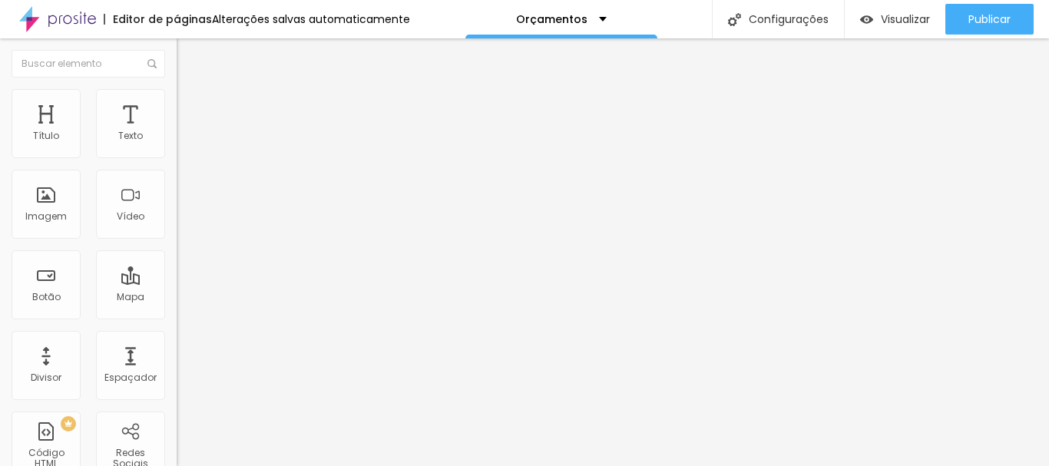
click at [186, 132] on font "Trocar imagem" at bounding box center [223, 125] width 74 height 13
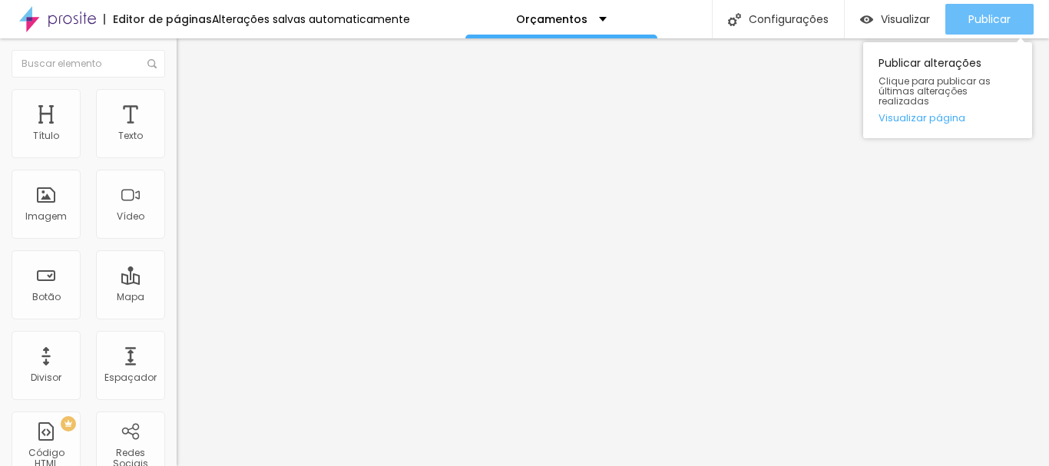
click at [1002, 22] on font "Publicar" at bounding box center [989, 19] width 42 height 15
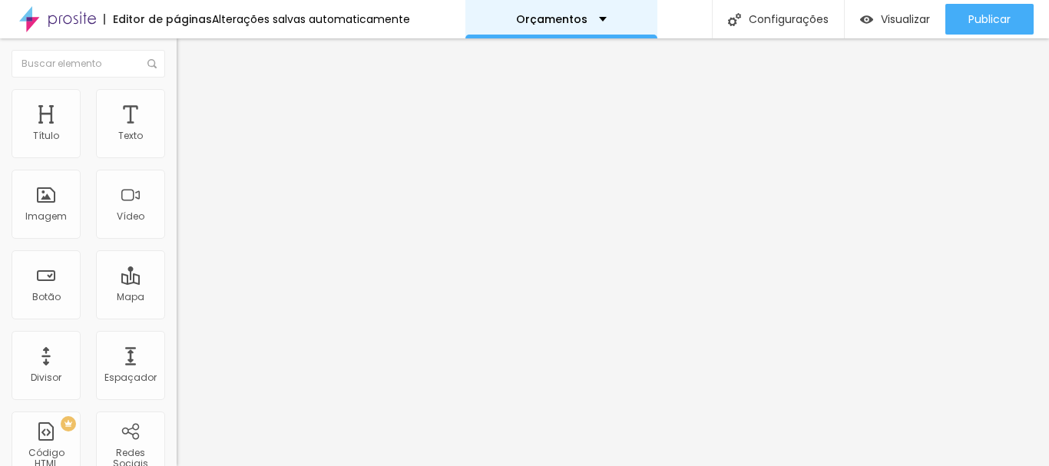
click at [558, 18] on font "Orçamentos" at bounding box center [551, 19] width 71 height 15
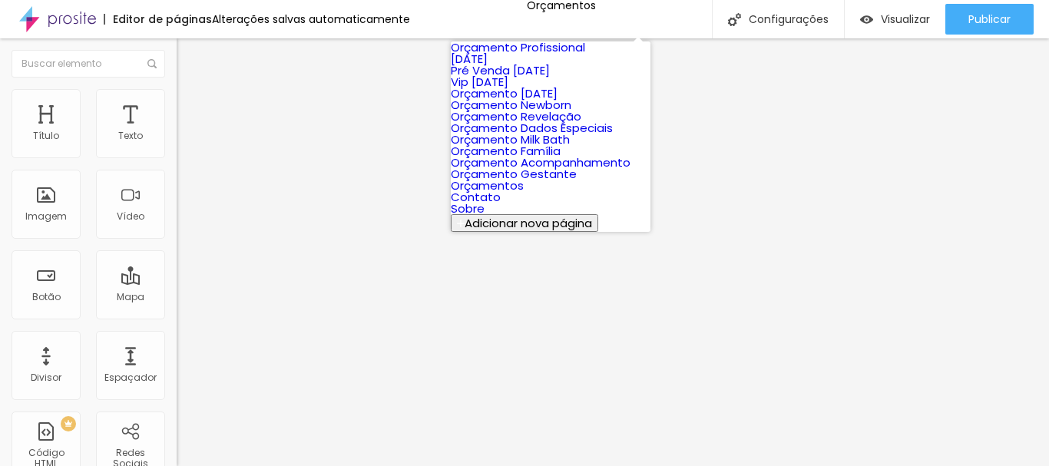
click at [568, 113] on font "Orçamento Newborn" at bounding box center [511, 105] width 121 height 16
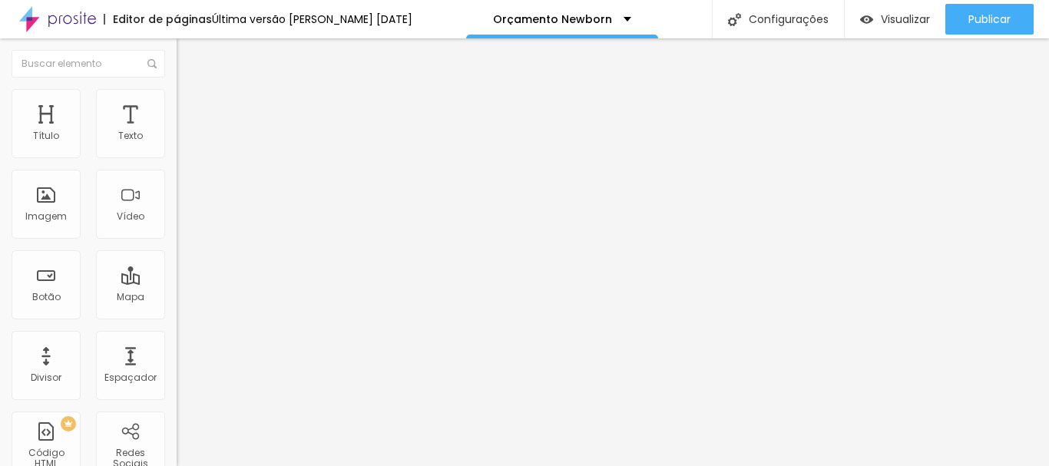
click at [177, 104] on li "Estilo" at bounding box center [265, 96] width 177 height 15
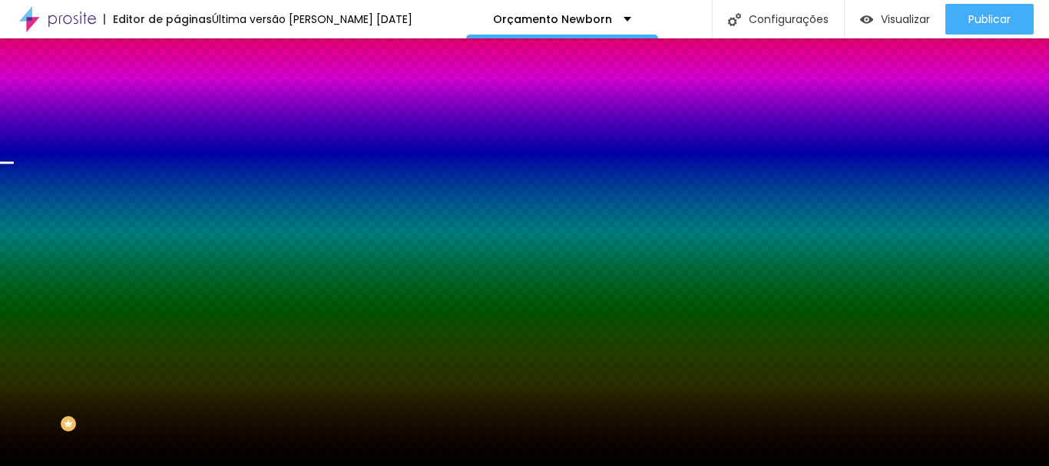
click at [186, 141] on font "Trocar imagem" at bounding box center [223, 134] width 74 height 13
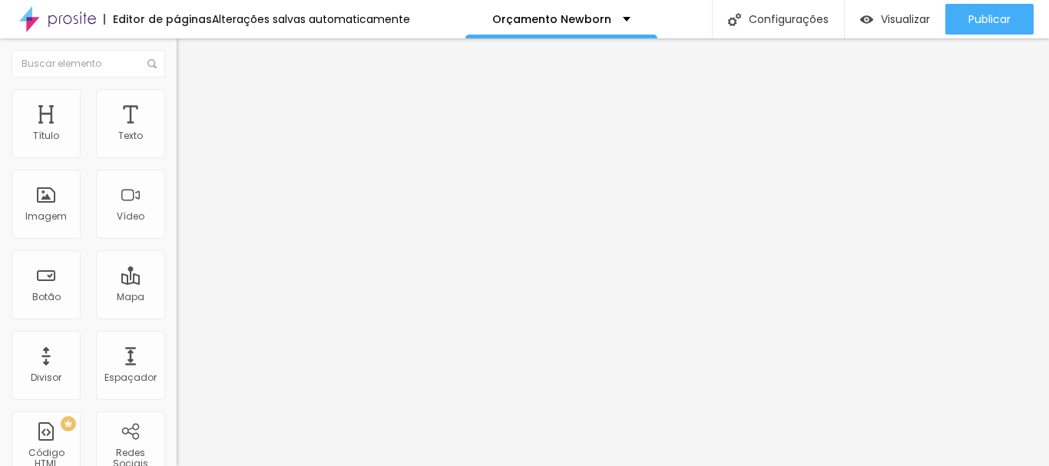
click at [177, 101] on li "Estilo" at bounding box center [265, 96] width 177 height 15
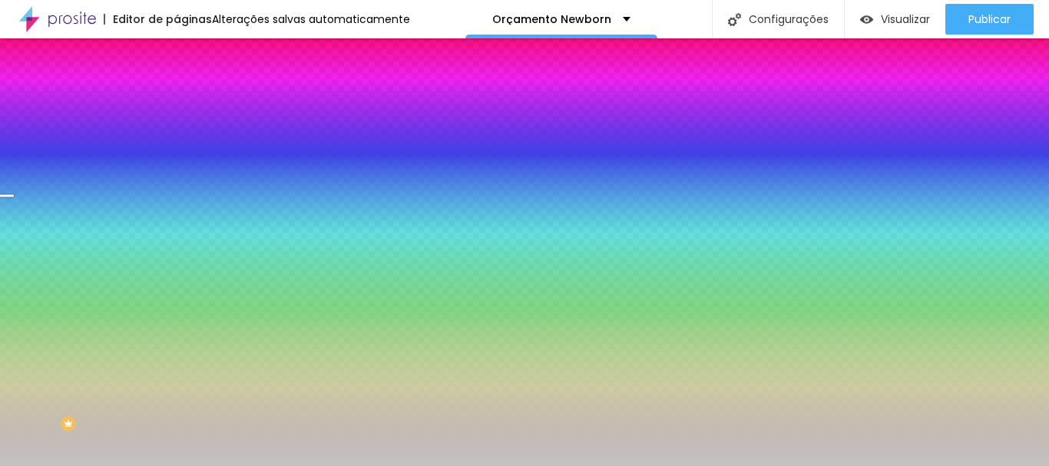
click at [186, 141] on font "Trocar imagem" at bounding box center [223, 134] width 74 height 13
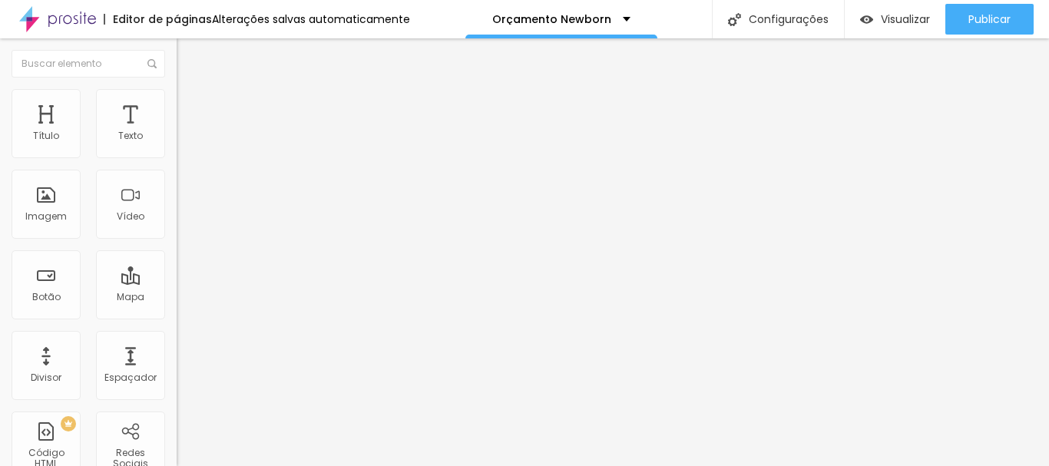
click at [177, 108] on ul "Conteúdo Estilo Avançado" at bounding box center [265, 97] width 177 height 46
click at [177, 99] on img at bounding box center [184, 96] width 14 height 14
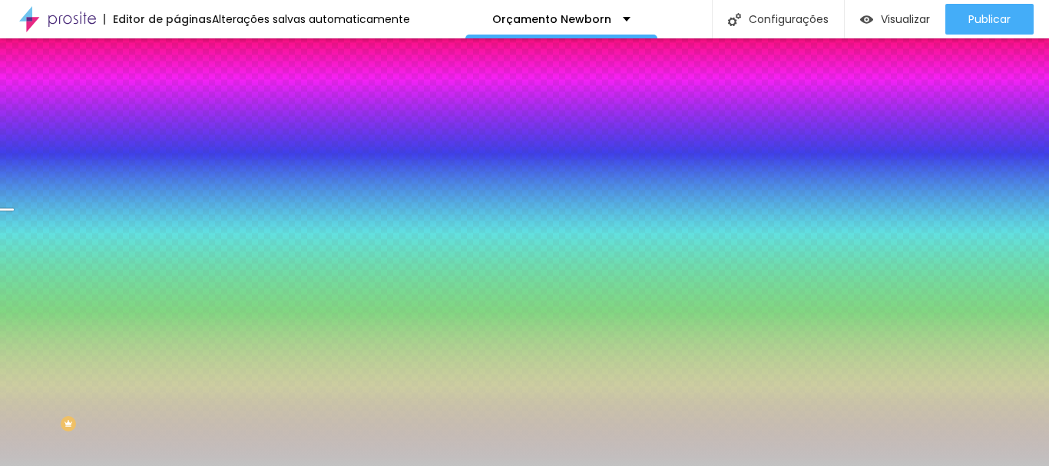
click at [186, 141] on font "Trocar imagem" at bounding box center [223, 134] width 74 height 13
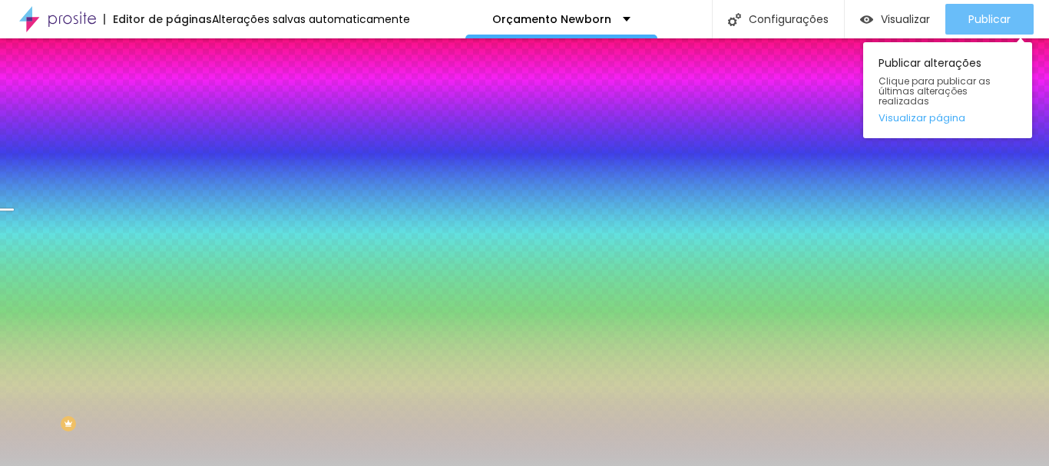
click at [995, 25] on font "Publicar" at bounding box center [989, 19] width 42 height 15
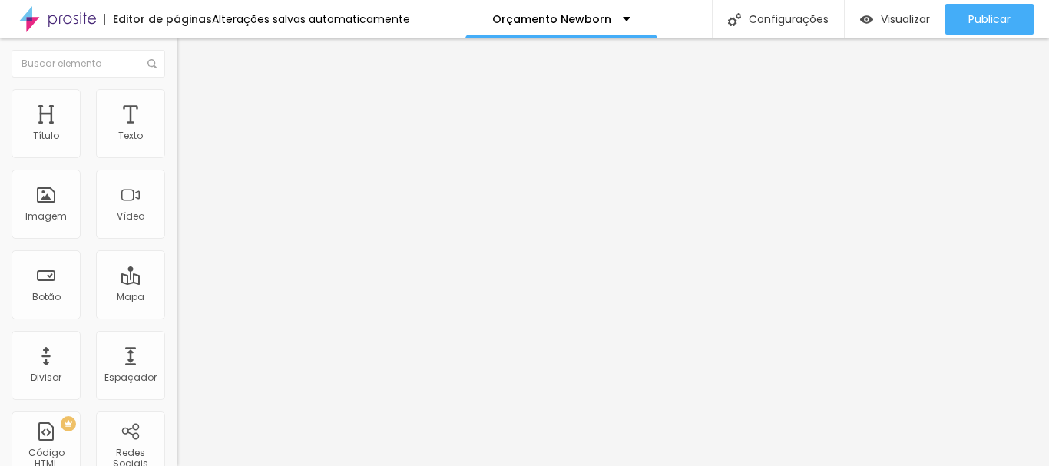
click at [177, 101] on li "Estilo" at bounding box center [265, 96] width 177 height 15
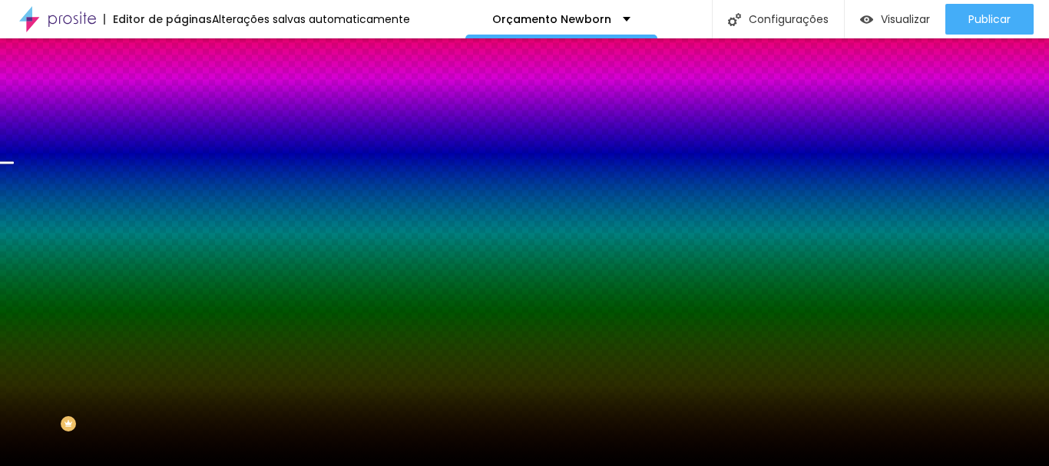
click at [186, 141] on font "Trocar imagem" at bounding box center [223, 134] width 74 height 13
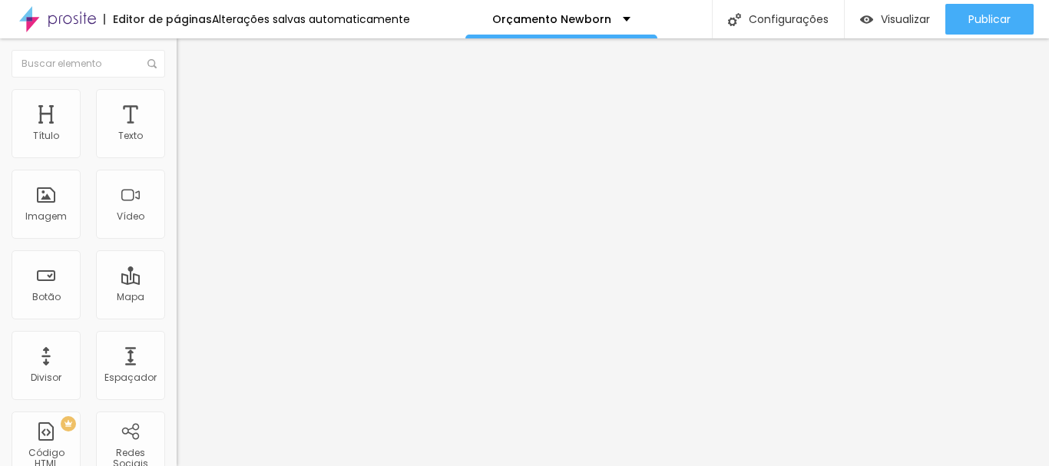
click at [177, 98] on img at bounding box center [184, 96] width 14 height 14
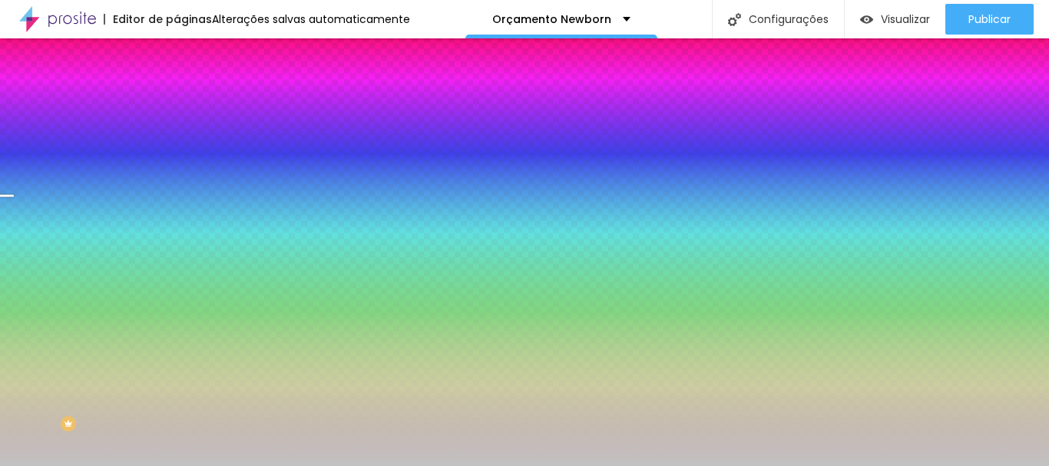
click at [186, 141] on font "Trocar imagem" at bounding box center [223, 134] width 74 height 13
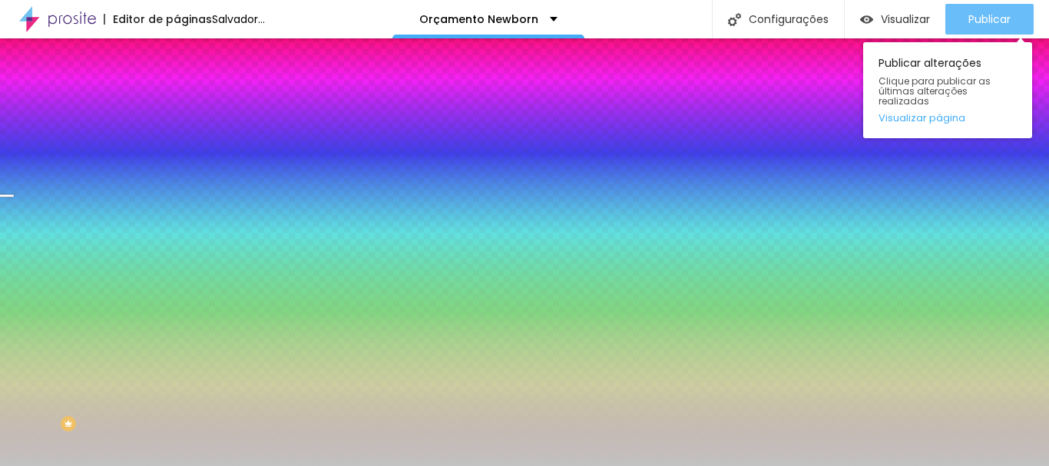
click at [988, 19] on font "Publicar" at bounding box center [989, 19] width 42 height 15
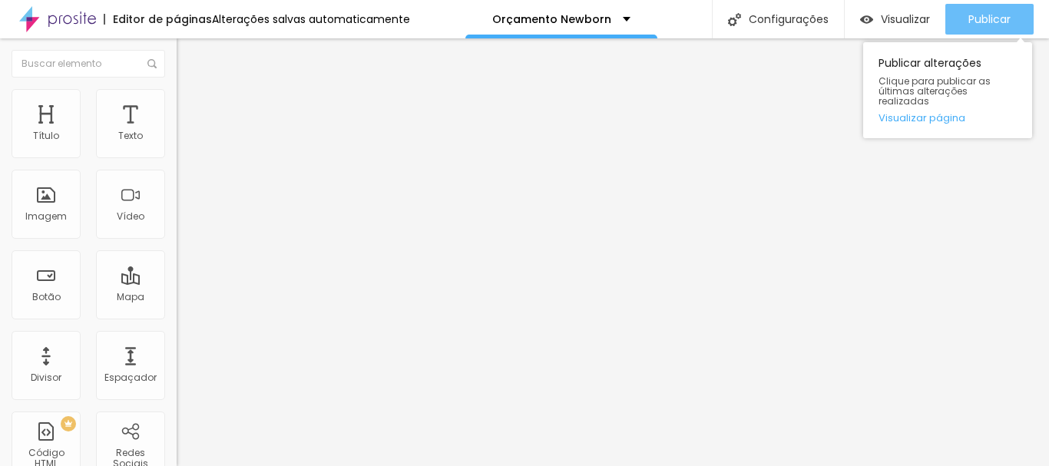
click at [983, 9] on div "Publicar" at bounding box center [989, 19] width 42 height 31
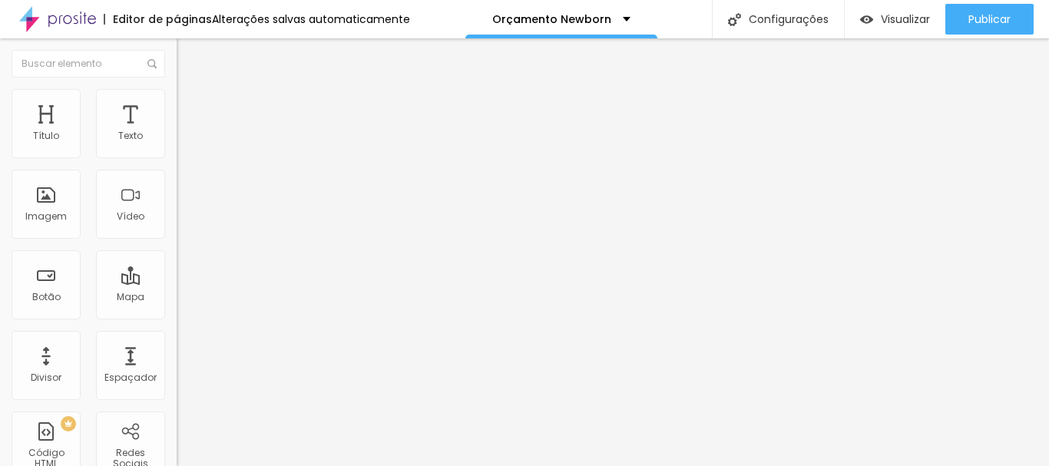
click at [190, 106] on font "Estilo" at bounding box center [202, 99] width 24 height 13
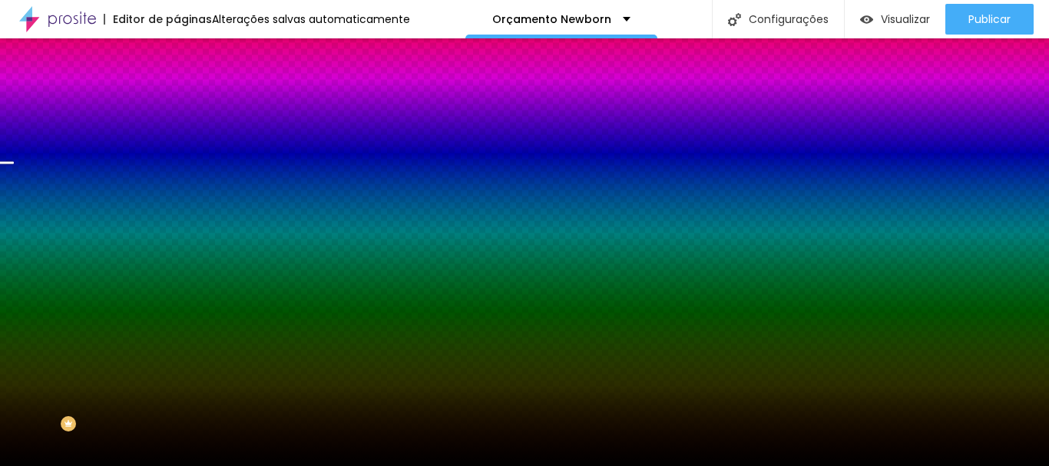
click at [177, 209] on div at bounding box center [265, 209] width 177 height 0
drag, startPoint x: 151, startPoint y: 332, endPoint x: 174, endPoint y: 260, distance: 75.0
click at [177, 224] on div "Cor de fundo Voltar ao padrão #000000" at bounding box center [265, 203] width 177 height 42
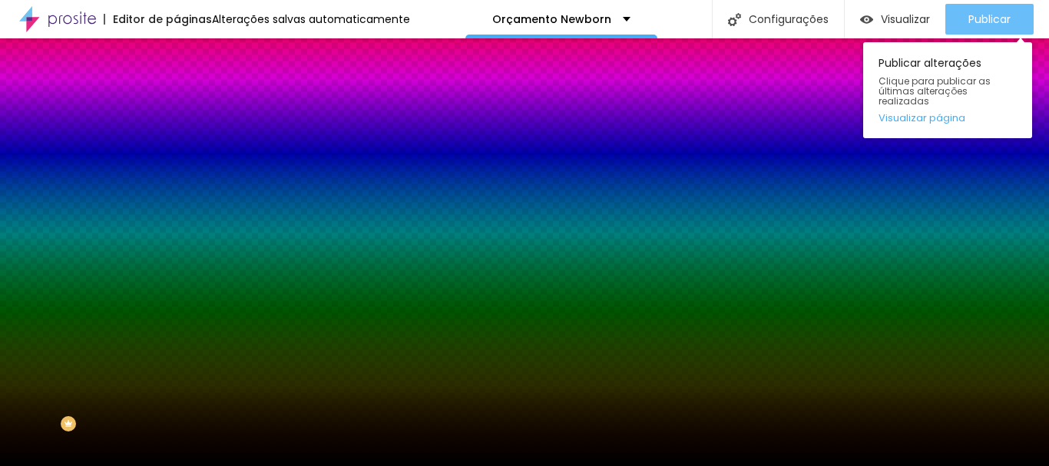
click at [986, 19] on font "Publicar" at bounding box center [989, 19] width 42 height 15
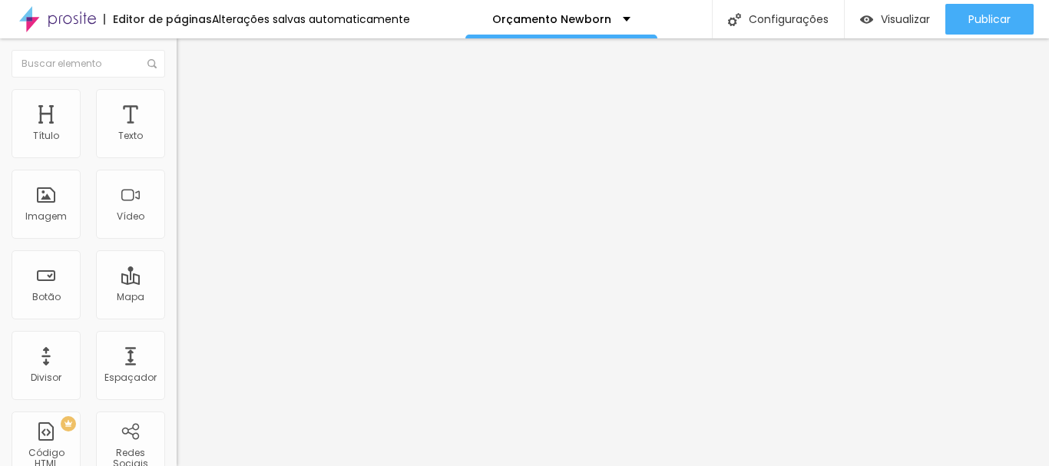
click at [190, 104] on font "Estilo" at bounding box center [202, 99] width 24 height 13
click at [177, 89] on li "Estilo" at bounding box center [265, 96] width 177 height 15
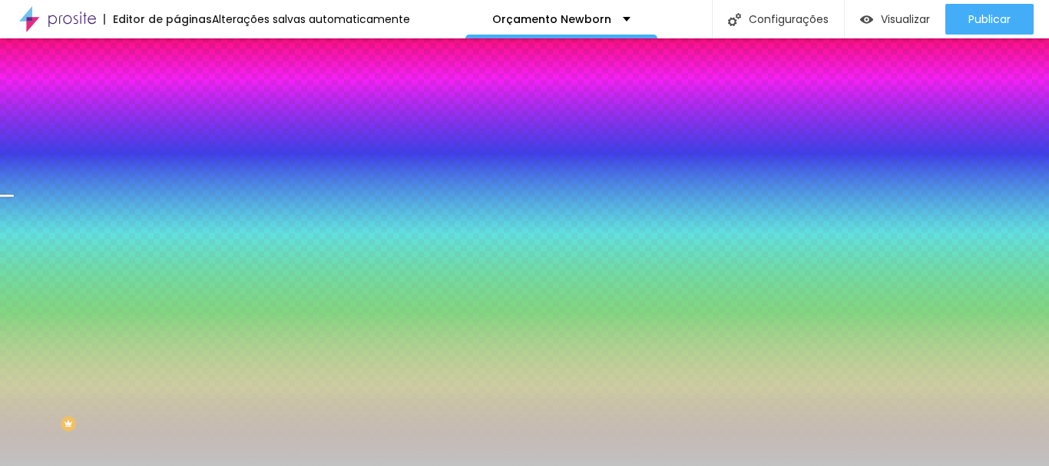
click at [177, 209] on div at bounding box center [265, 209] width 177 height 0
drag, startPoint x: 157, startPoint y: 345, endPoint x: 161, endPoint y: 323, distance: 21.8
click at [14, 104] on div at bounding box center [5, 102] width 15 height 2
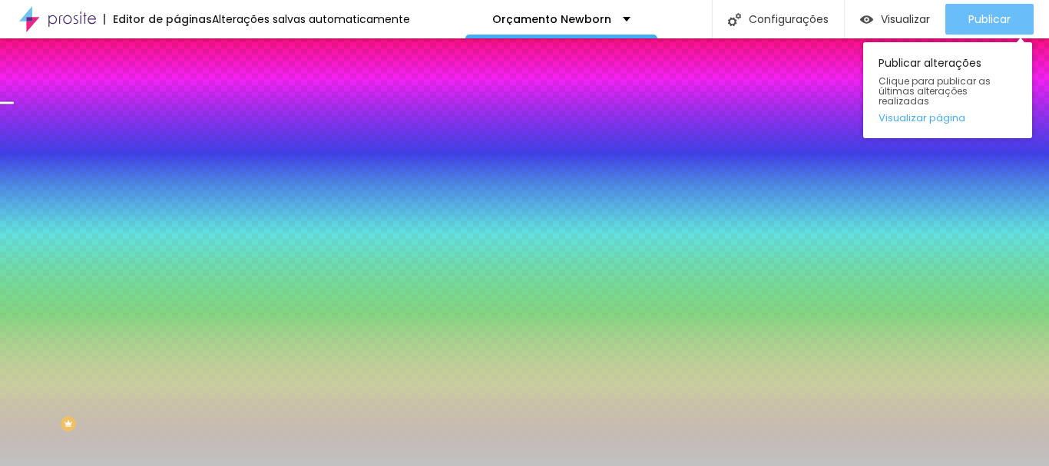
click at [1014, 23] on button "Publicar" at bounding box center [989, 19] width 88 height 31
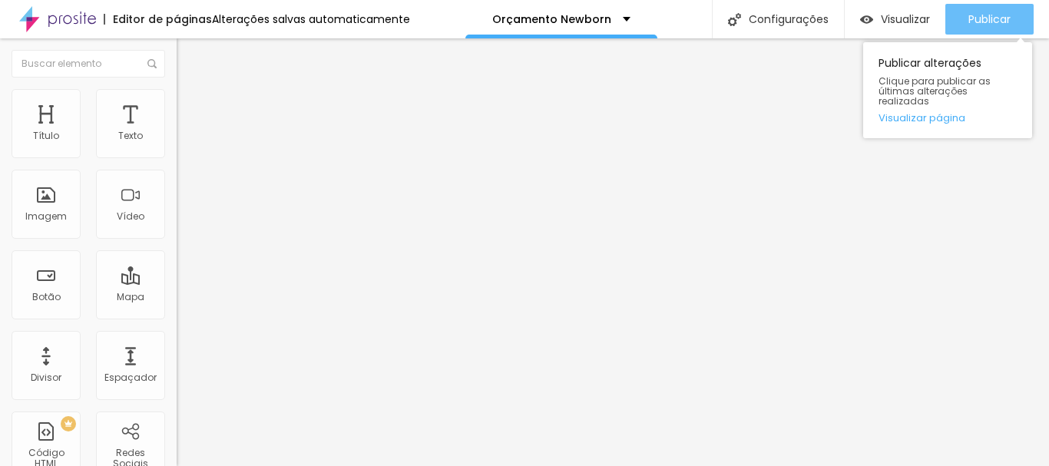
click at [969, 31] on div "Publicar" at bounding box center [989, 19] width 42 height 31
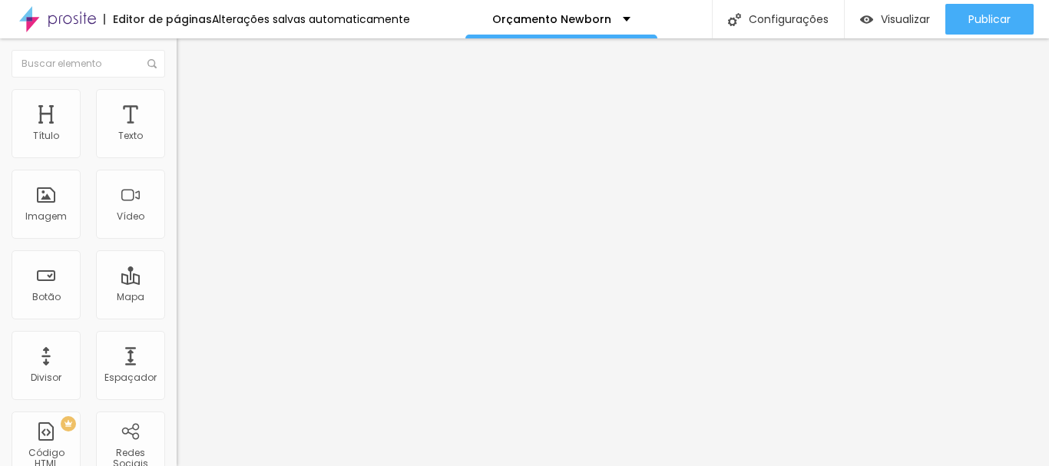
click at [177, 98] on img at bounding box center [184, 96] width 14 height 14
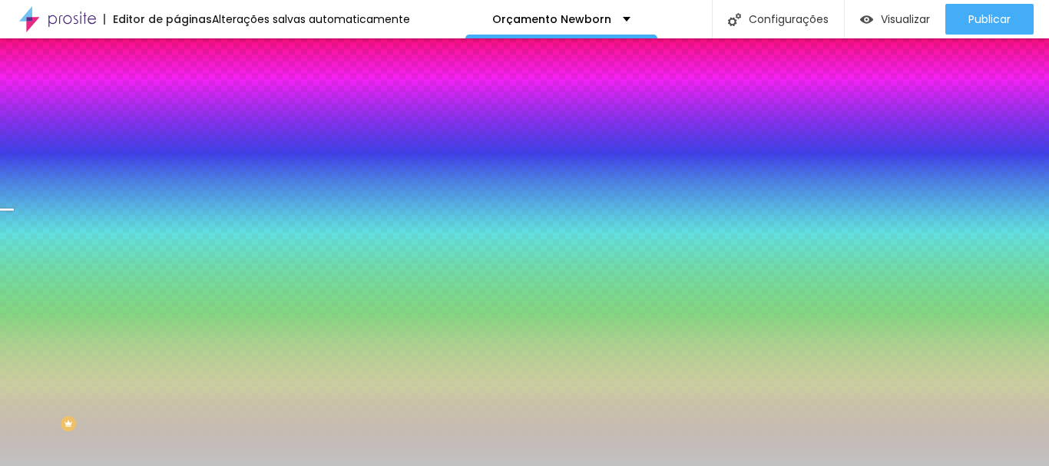
click at [177, 209] on div at bounding box center [265, 209] width 177 height 0
drag, startPoint x: 157, startPoint y: 349, endPoint x: 147, endPoint y: 275, distance: 75.2
click at [177, 224] on div "Cor de fundo Voltar ao padrão #C2C2C2" at bounding box center [265, 203] width 177 height 42
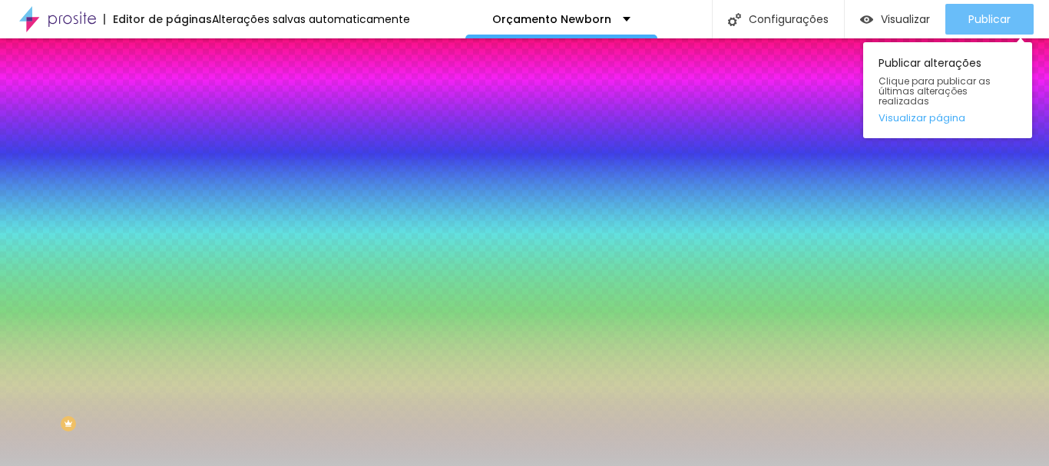
click at [995, 10] on div "Publicar" at bounding box center [989, 19] width 42 height 31
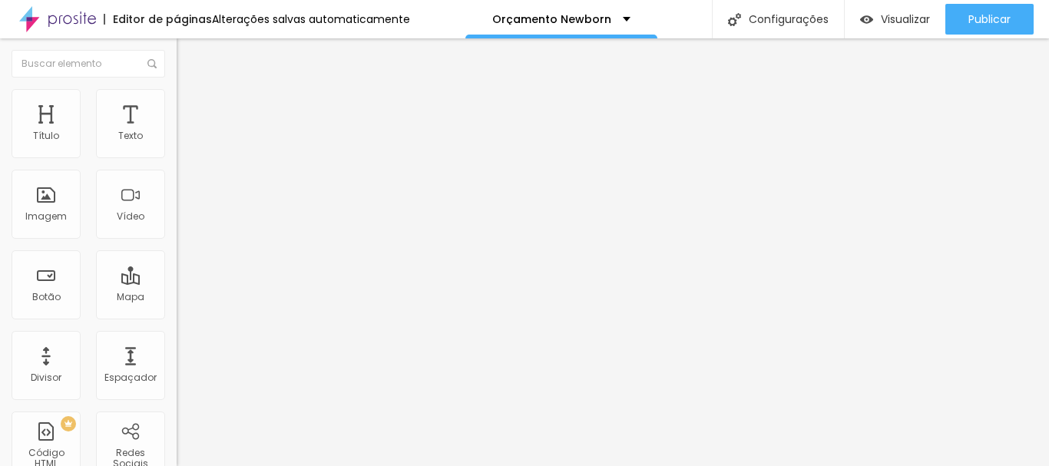
click at [177, 98] on img at bounding box center [184, 96] width 14 height 14
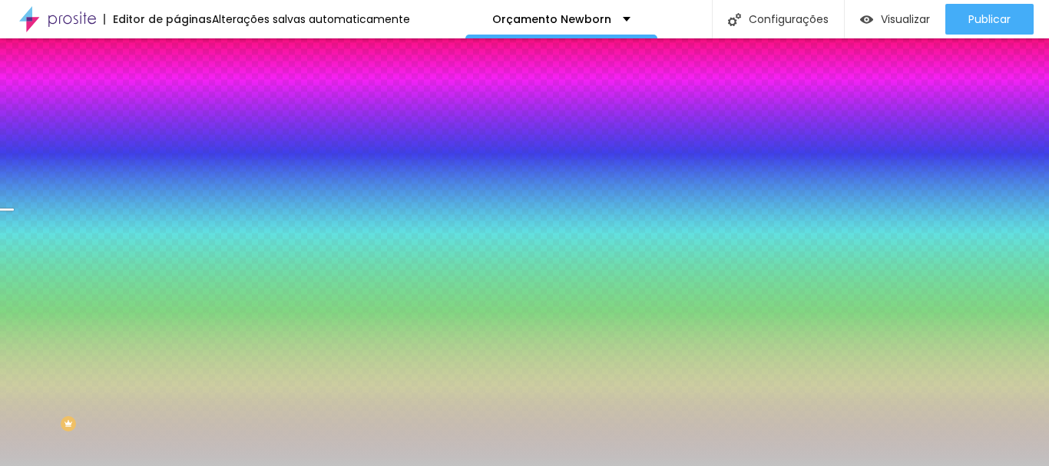
click at [177, 209] on div at bounding box center [265, 209] width 177 height 0
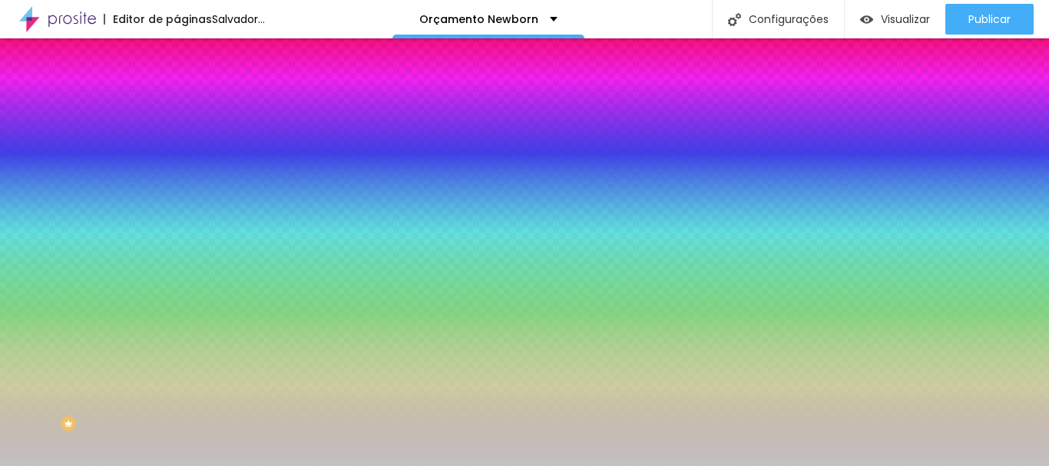
drag, startPoint x: 148, startPoint y: 336, endPoint x: 146, endPoint y: 284, distance: 52.3
click at [177, 224] on div "Cor de fundo Voltar ao padrão #C2C2C2" at bounding box center [265, 203] width 177 height 42
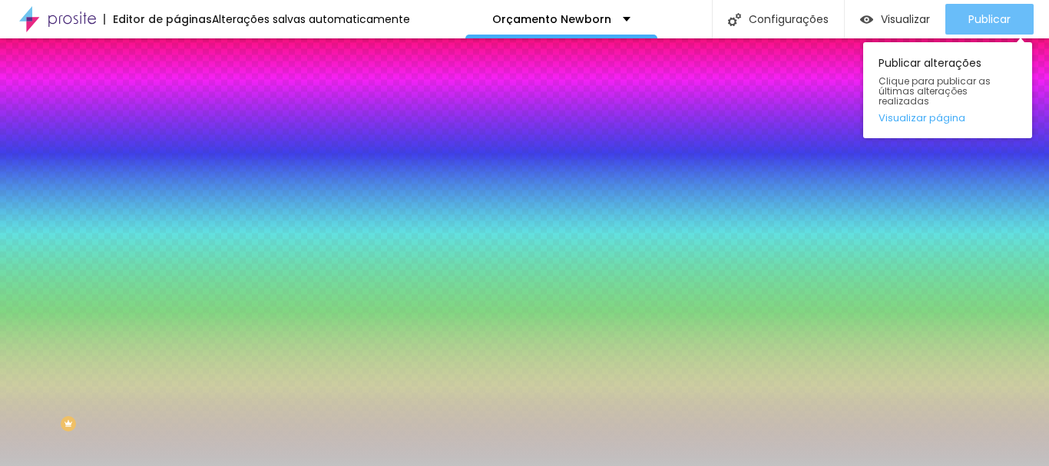
click at [977, 15] on font "Publicar" at bounding box center [989, 19] width 42 height 15
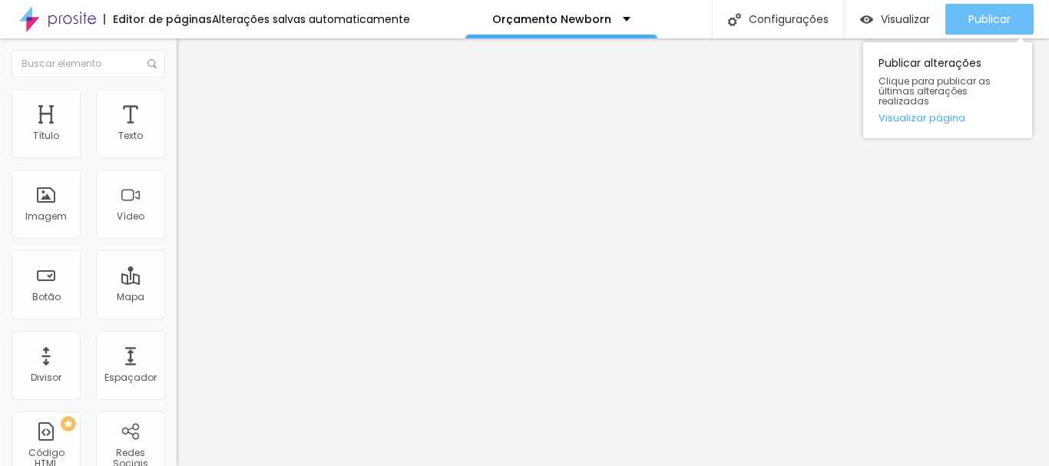
click at [971, 29] on div "Publicar" at bounding box center [989, 19] width 42 height 31
